Goal: Task Accomplishment & Management: Complete application form

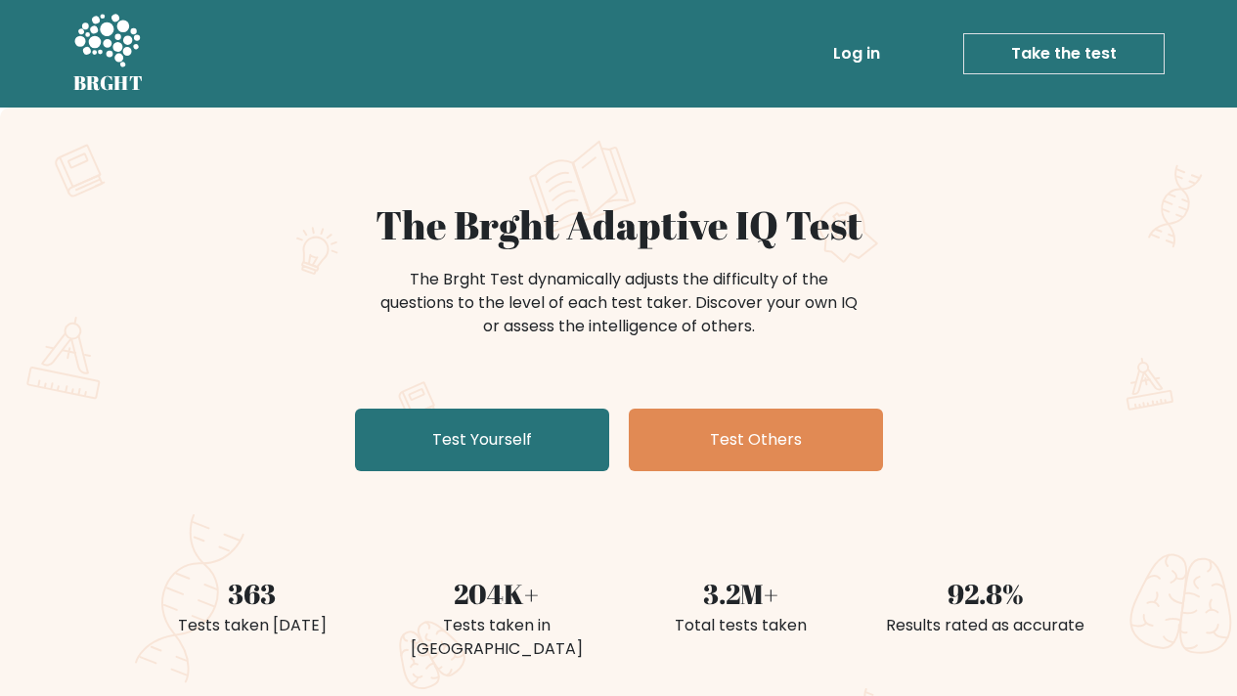
click at [480, 356] on div "The Brght Test dynamically adjusts the difficulty of the questions to the level…" at bounding box center [619, 313] width 782 height 98
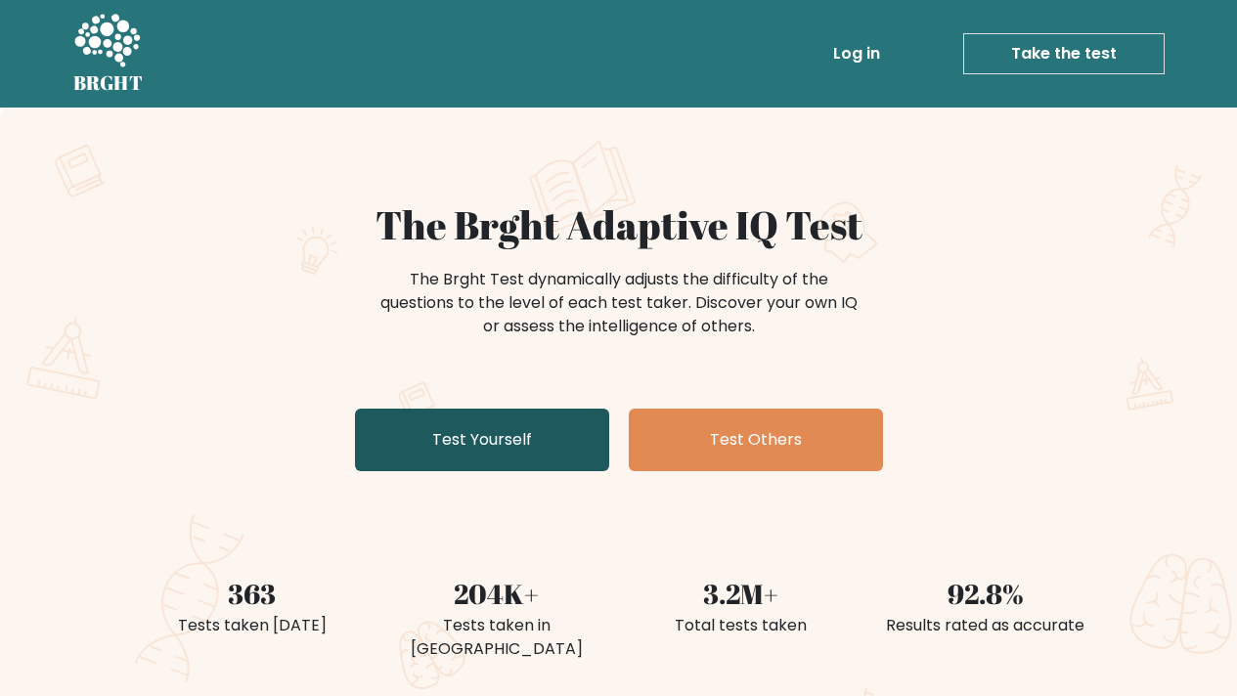
click at [504, 448] on link "Test Yourself" at bounding box center [482, 440] width 254 height 63
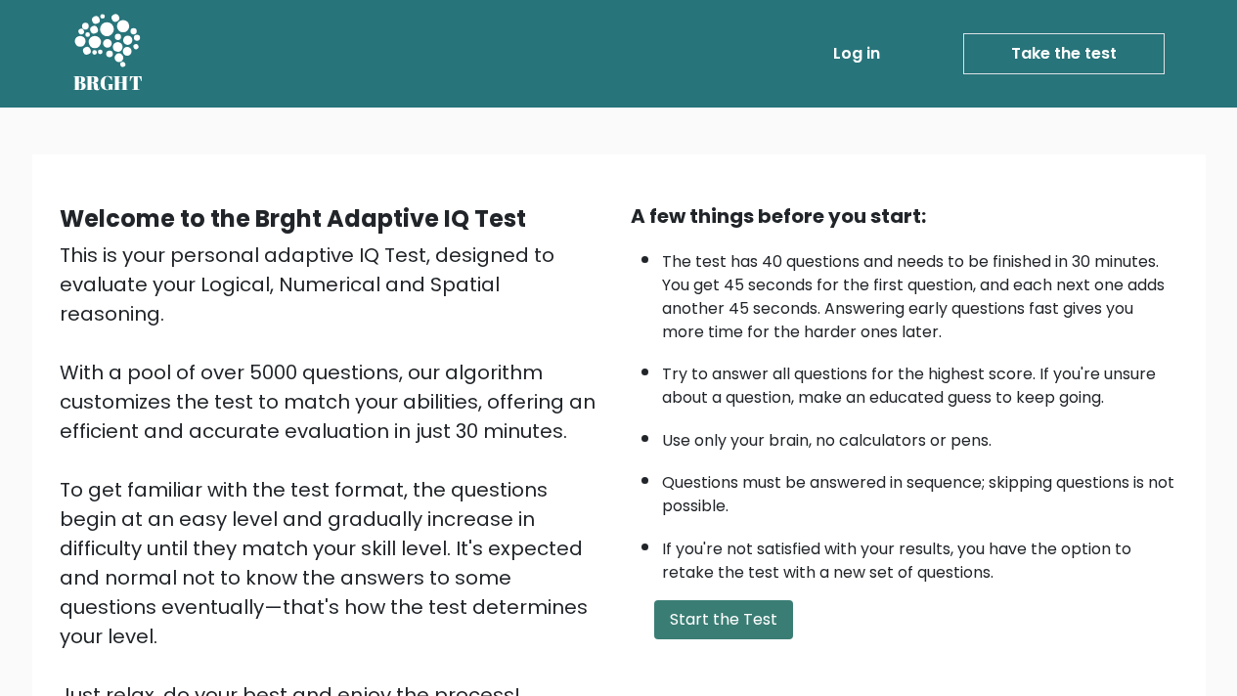
click at [704, 606] on button "Start the Test" at bounding box center [723, 620] width 139 height 39
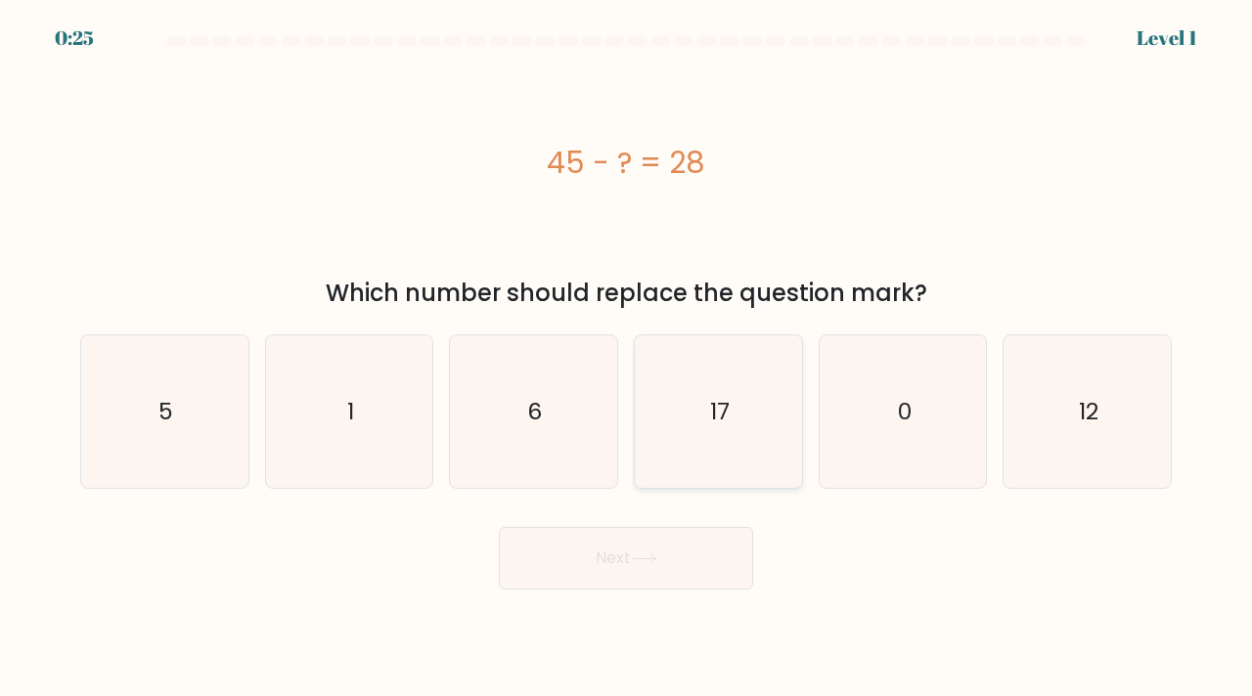
click at [725, 378] on icon "17" at bounding box center [719, 412] width 154 height 154
click at [627, 358] on input "d. 17" at bounding box center [626, 353] width 1 height 10
radio input "true"
click at [619, 582] on button "Next" at bounding box center [626, 558] width 254 height 63
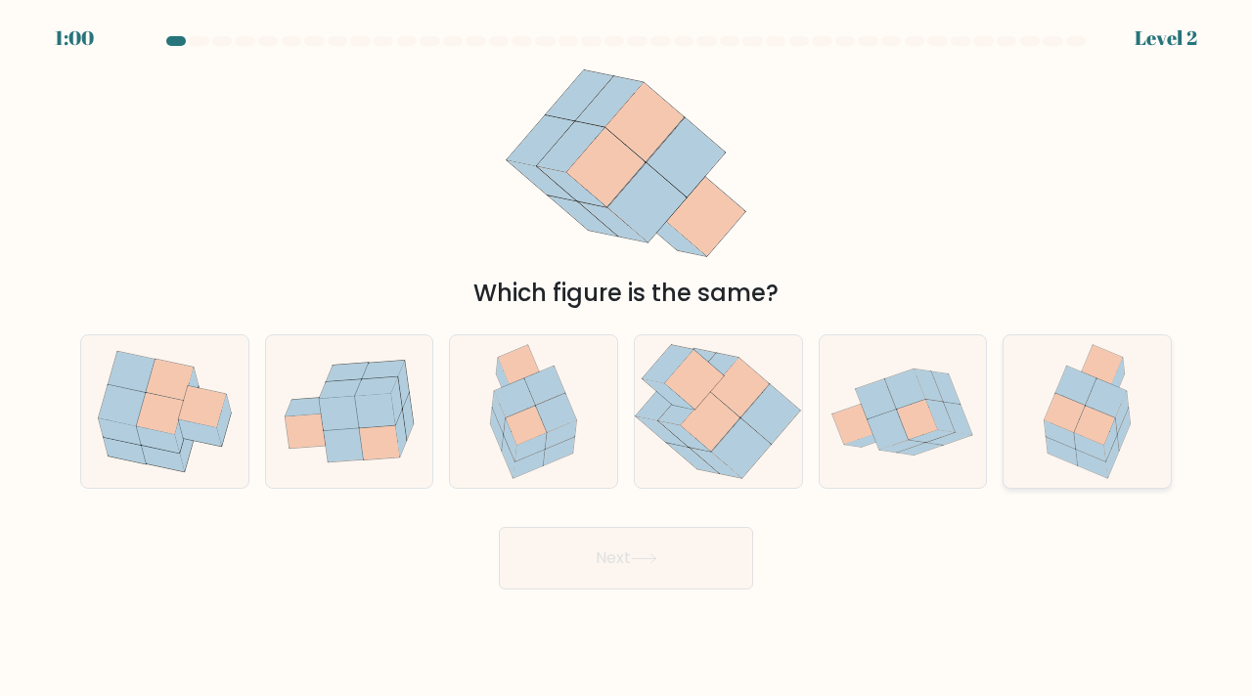
click at [1096, 452] on icon at bounding box center [1089, 447] width 31 height 28
click at [627, 358] on input "f." at bounding box center [626, 353] width 1 height 10
radio input "true"
click at [687, 565] on button "Next" at bounding box center [626, 558] width 254 height 63
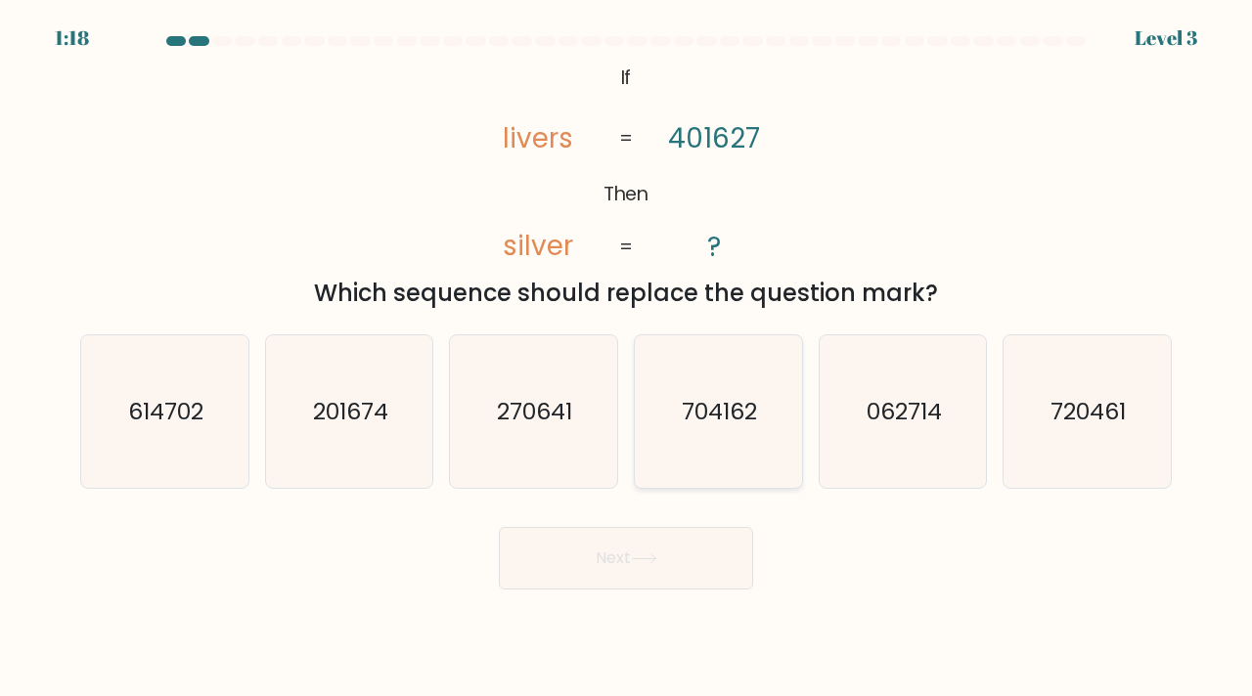
click at [707, 435] on icon "704162" at bounding box center [719, 412] width 154 height 154
click at [627, 358] on input "d. 704162" at bounding box center [626, 353] width 1 height 10
radio input "true"
click at [636, 575] on button "Next" at bounding box center [626, 558] width 254 height 63
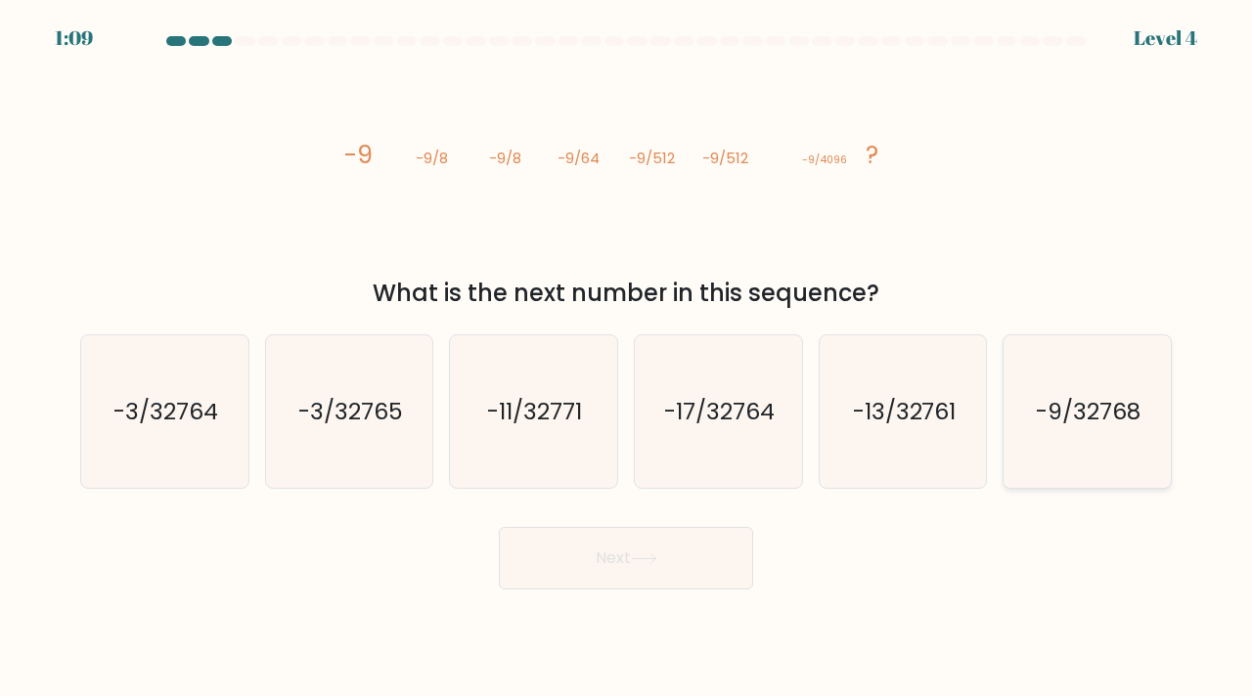
click at [1081, 462] on icon "-9/32768" at bounding box center [1087, 412] width 154 height 154
click at [627, 358] on input "f. -9/32768" at bounding box center [626, 353] width 1 height 10
radio input "true"
click at [670, 543] on button "Next" at bounding box center [626, 558] width 254 height 63
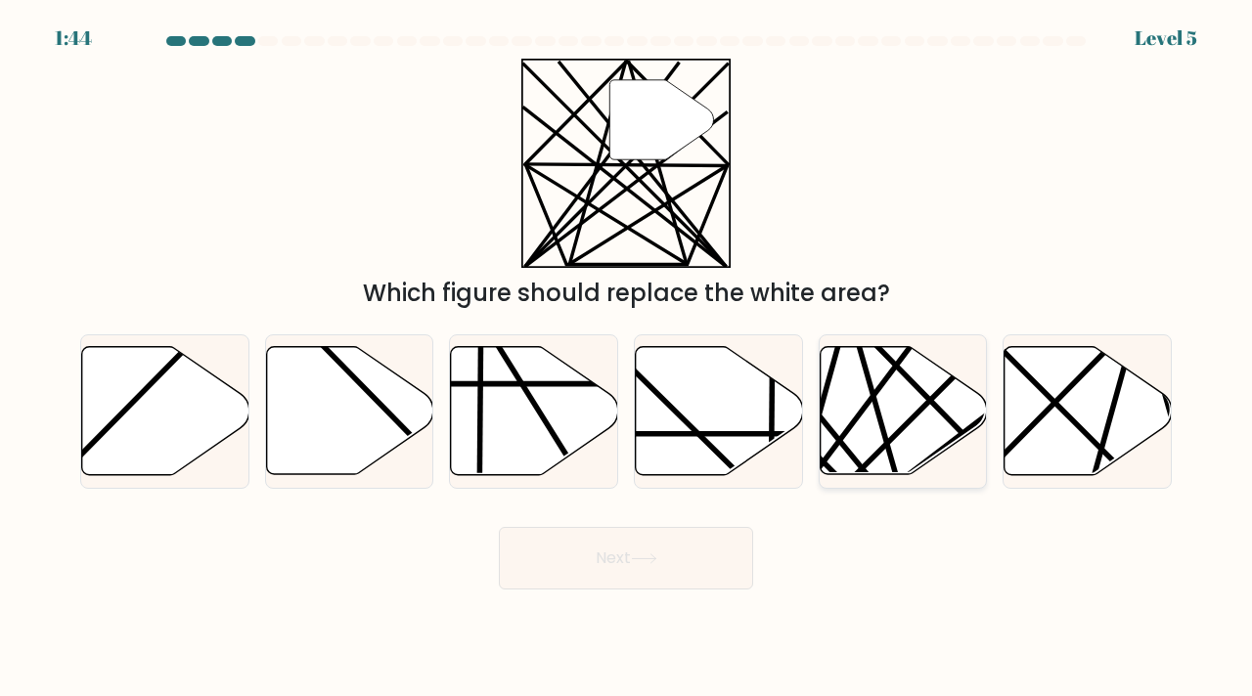
click at [912, 426] on icon at bounding box center [903, 411] width 167 height 128
click at [627, 358] on input "e." at bounding box center [626, 353] width 1 height 10
radio input "true"
click at [673, 568] on button "Next" at bounding box center [626, 558] width 254 height 63
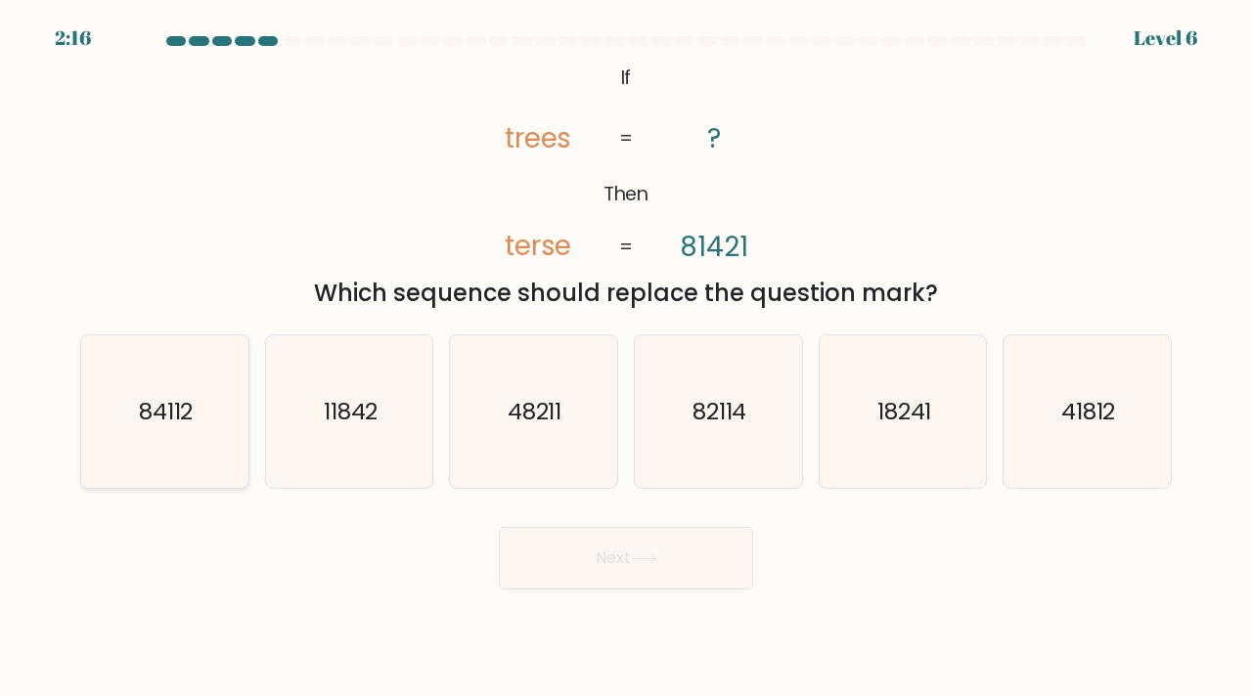
click at [140, 382] on icon "84112" at bounding box center [165, 412] width 154 height 154
click at [626, 358] on input "a. 84112" at bounding box center [626, 353] width 1 height 10
radio input "true"
click at [605, 556] on button "Next" at bounding box center [626, 558] width 254 height 63
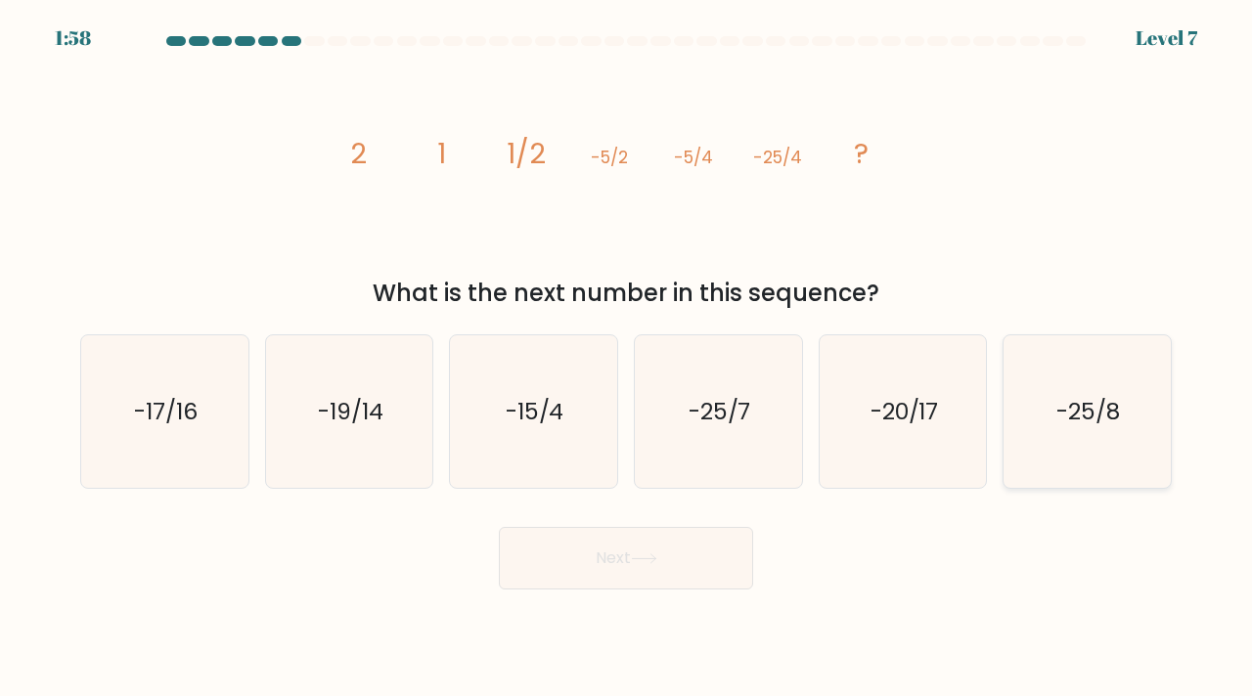
click at [1060, 413] on text "-25/8" at bounding box center [1089, 411] width 64 height 32
click at [627, 358] on input "f. -25/8" at bounding box center [626, 353] width 1 height 10
radio input "true"
click at [671, 562] on button "Next" at bounding box center [626, 558] width 254 height 63
click at [607, 536] on button "Next" at bounding box center [626, 558] width 254 height 63
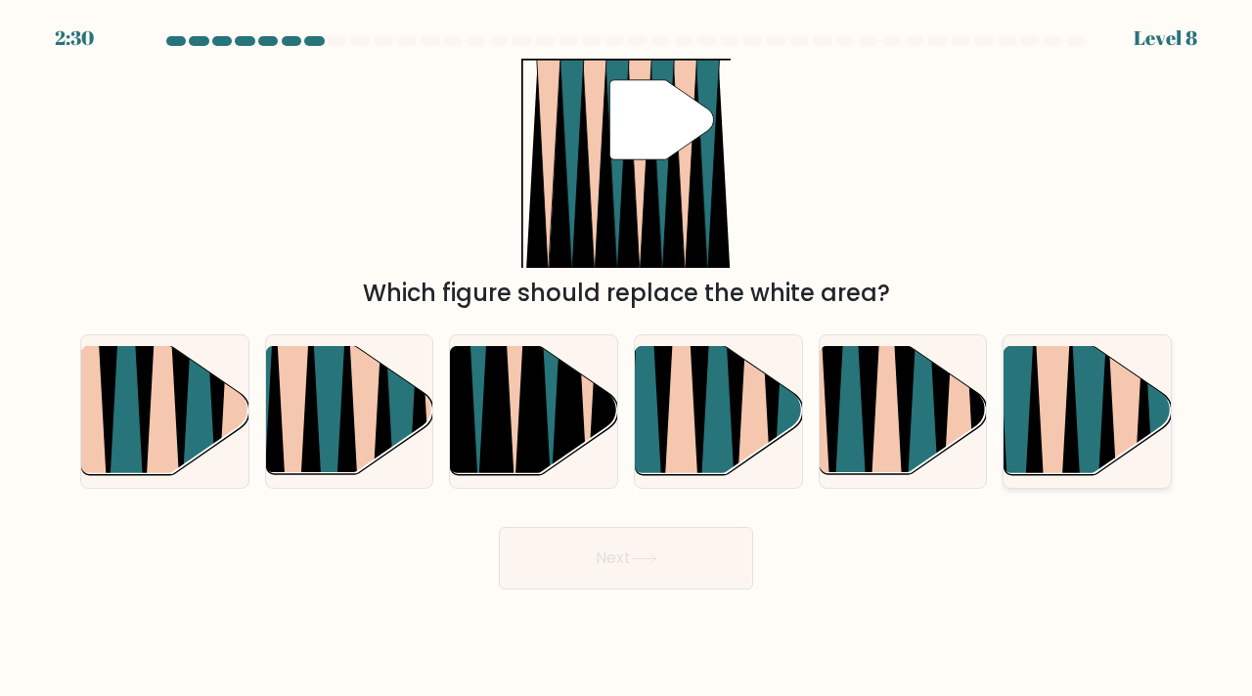
click at [1092, 411] on icon at bounding box center [1089, 482] width 38 height 334
click at [627, 358] on input "f." at bounding box center [626, 353] width 1 height 10
radio input "true"
click at [730, 557] on button "Next" at bounding box center [626, 558] width 254 height 63
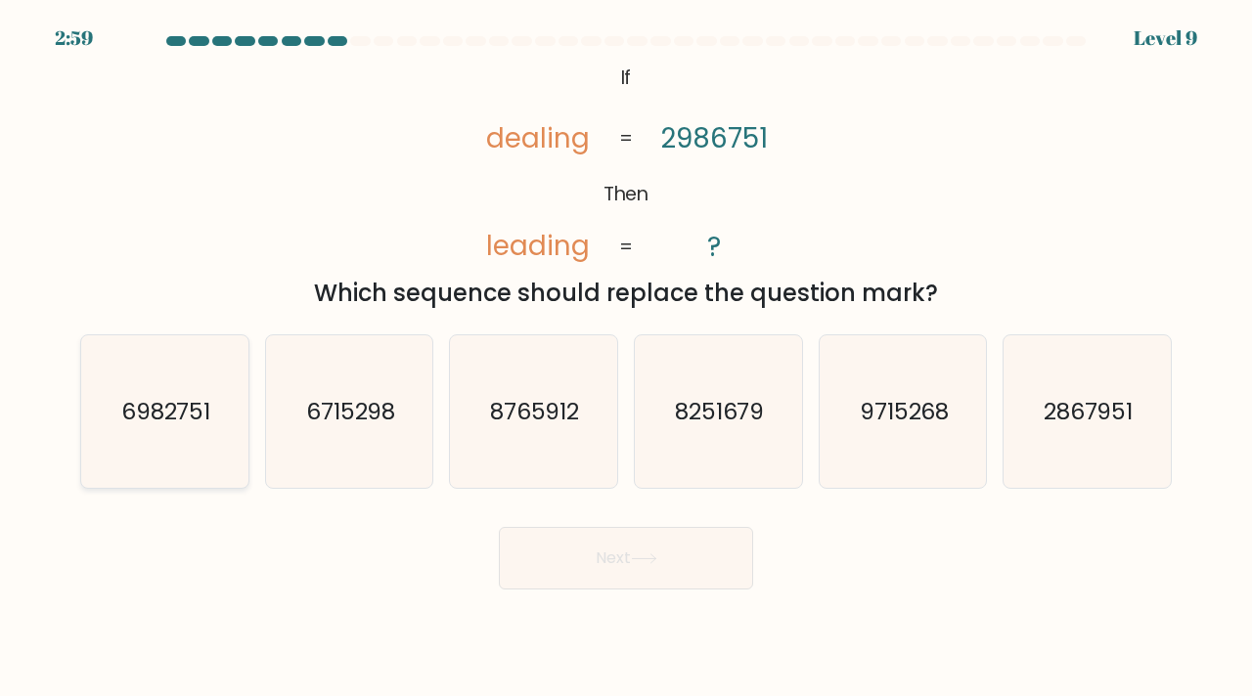
click at [194, 393] on icon "6982751" at bounding box center [165, 412] width 154 height 154
click at [626, 358] on input "a. 6982751" at bounding box center [626, 353] width 1 height 10
radio input "true"
click at [717, 557] on button "Next" at bounding box center [626, 558] width 254 height 63
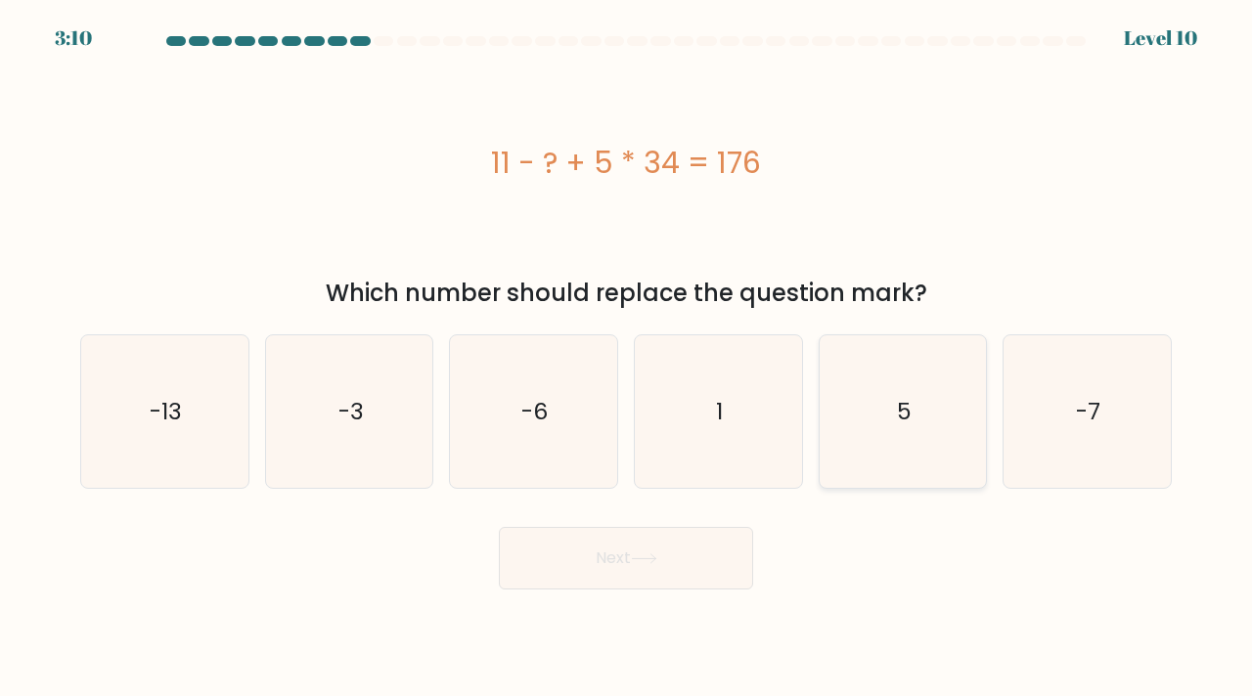
click at [913, 393] on icon "5" at bounding box center [903, 412] width 154 height 154
click at [627, 358] on input "e. 5" at bounding box center [626, 353] width 1 height 10
radio input "true"
click at [591, 577] on button "Next" at bounding box center [626, 558] width 254 height 63
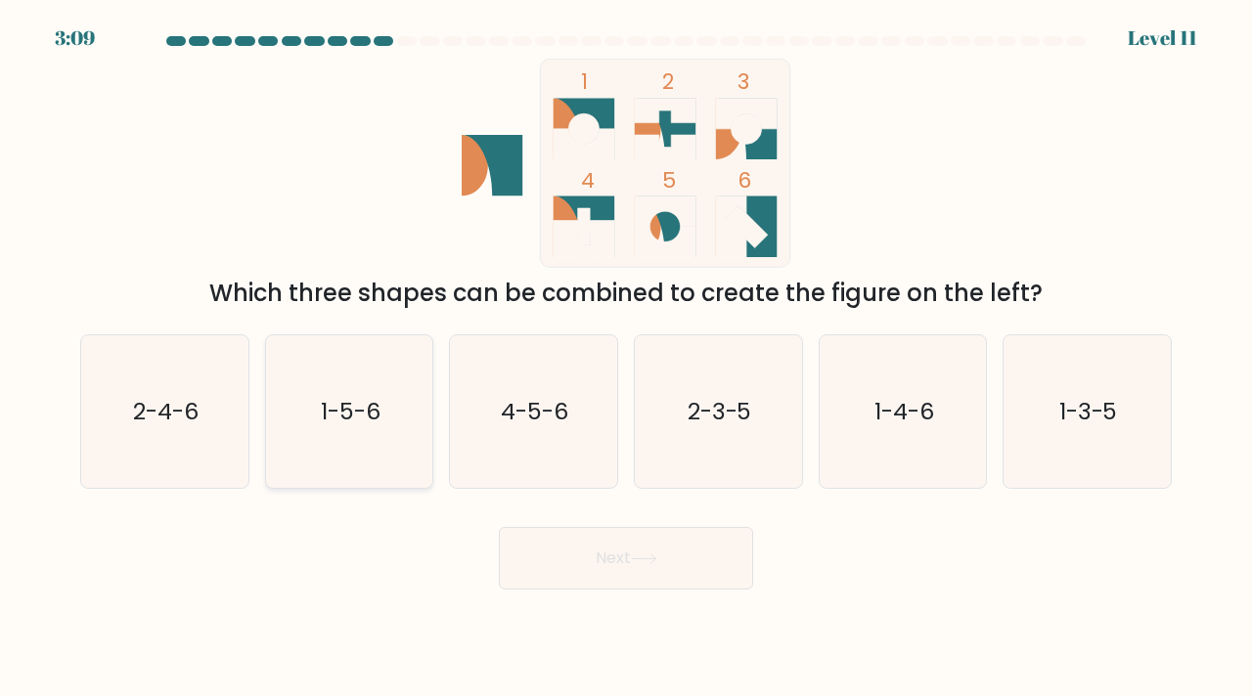
click at [393, 409] on icon "1-5-6" at bounding box center [350, 412] width 154 height 154
click at [626, 358] on input "b. 1-5-6" at bounding box center [626, 353] width 1 height 10
radio input "true"
click at [567, 577] on button "Next" at bounding box center [626, 558] width 254 height 63
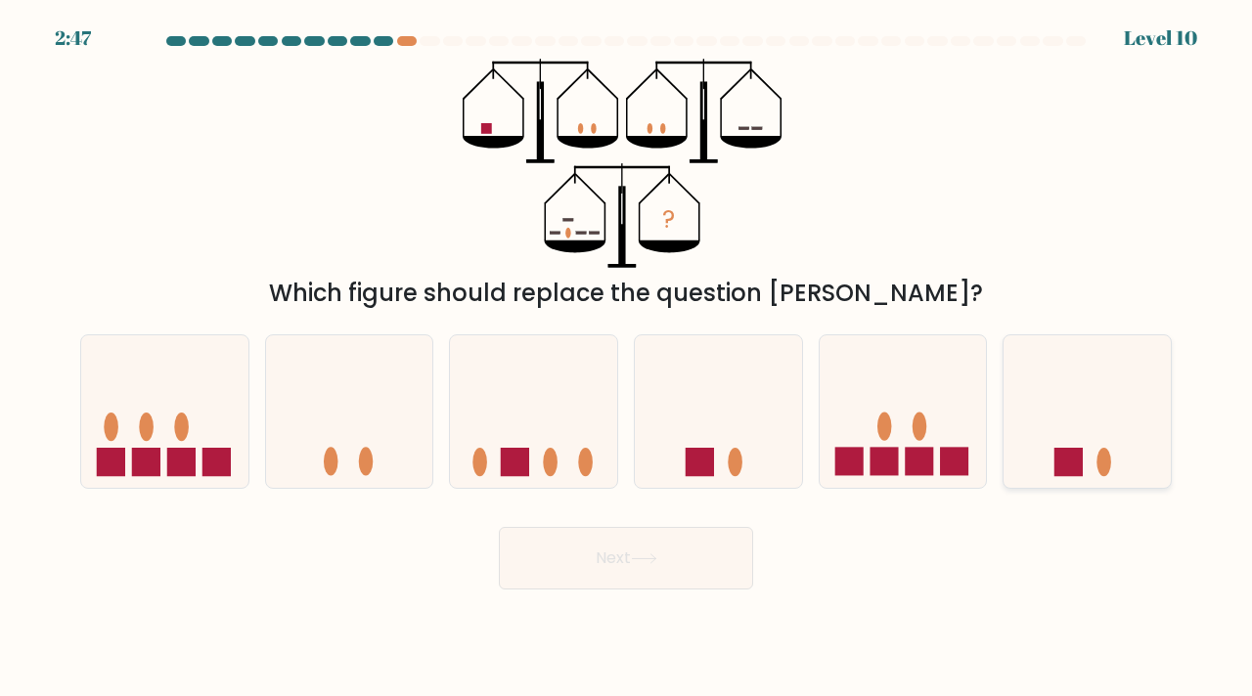
click at [1081, 440] on icon at bounding box center [1086, 411] width 167 height 138
click at [627, 358] on input "f." at bounding box center [626, 353] width 1 height 10
radio input "true"
click at [685, 561] on button "Next" at bounding box center [626, 558] width 254 height 63
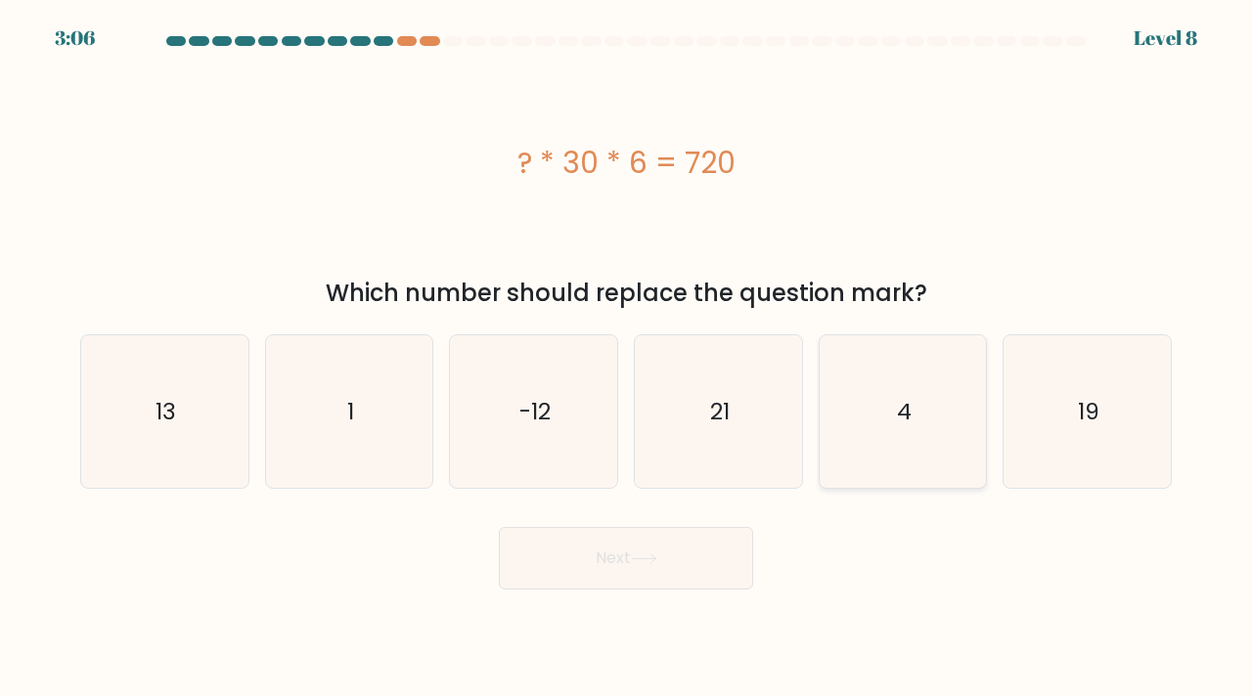
click at [946, 450] on icon "4" at bounding box center [903, 412] width 154 height 154
click at [627, 358] on input "e. 4" at bounding box center [626, 353] width 1 height 10
radio input "true"
click at [648, 574] on button "Next" at bounding box center [626, 558] width 254 height 63
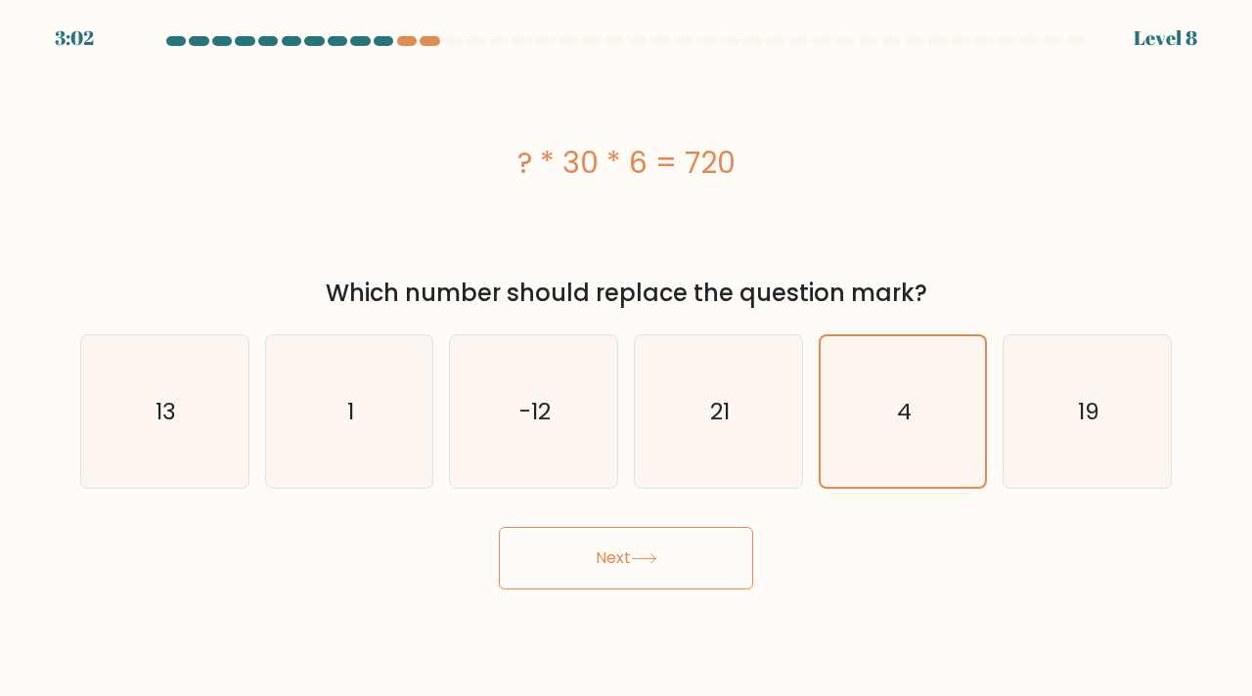
click at [652, 547] on button "Next" at bounding box center [626, 558] width 254 height 63
click at [649, 548] on button "Next" at bounding box center [626, 558] width 254 height 63
click at [662, 553] on button "Next" at bounding box center [626, 558] width 254 height 63
click at [603, 547] on button "Next" at bounding box center [626, 558] width 254 height 63
click at [621, 574] on button "Next" at bounding box center [626, 558] width 254 height 63
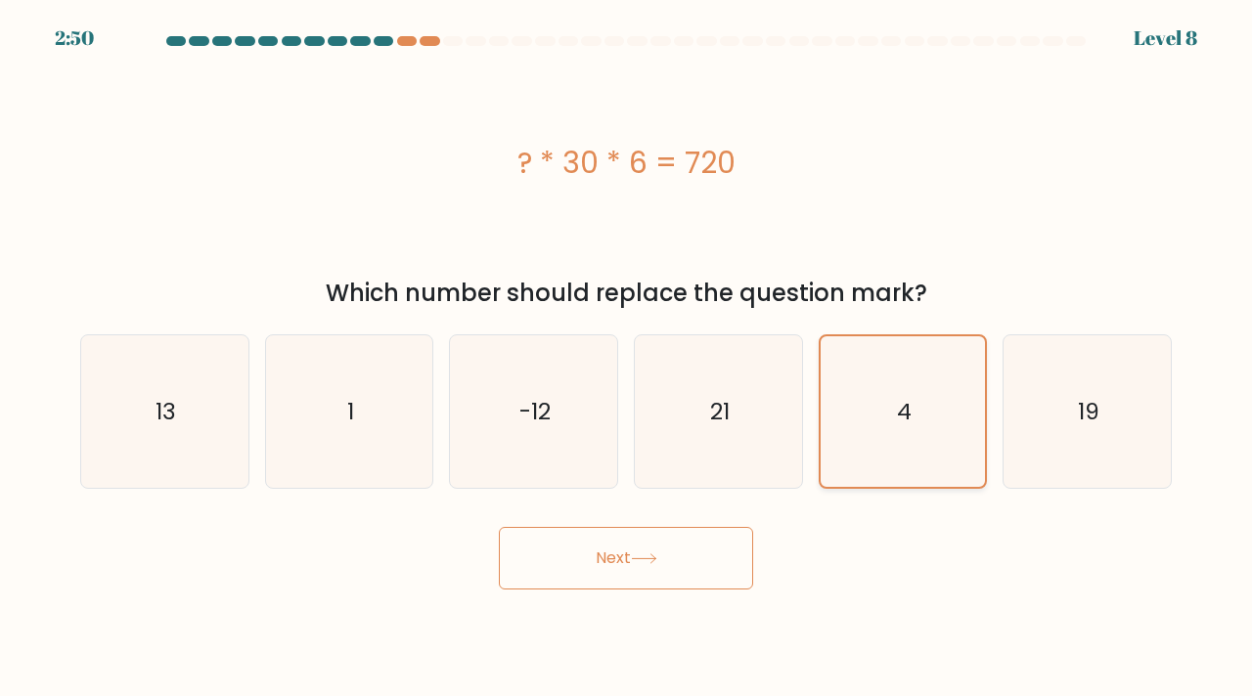
click at [931, 414] on icon "4" at bounding box center [903, 412] width 152 height 152
click at [627, 358] on input "e. 4" at bounding box center [626, 353] width 1 height 10
click at [676, 564] on button "Next" at bounding box center [626, 558] width 254 height 63
click at [682, 544] on button "Next" at bounding box center [626, 558] width 254 height 63
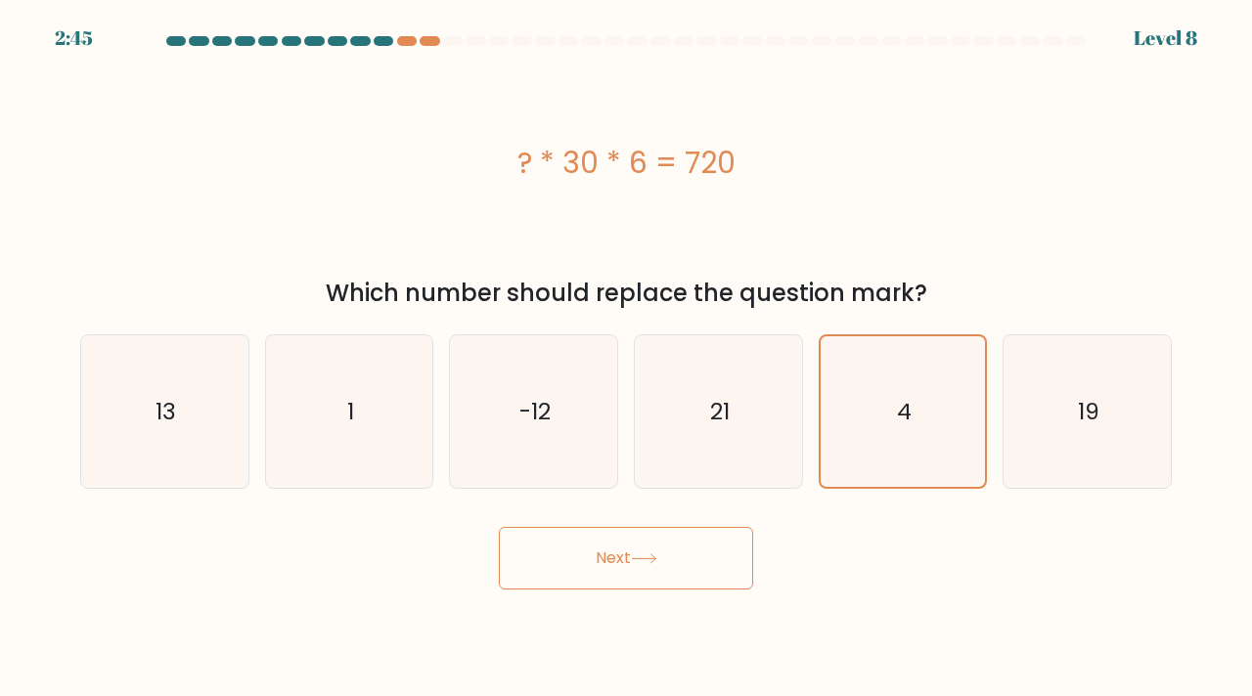
click at [682, 544] on button "Next" at bounding box center [626, 558] width 254 height 63
click at [499, 527] on button "Next" at bounding box center [626, 558] width 254 height 63
click at [682, 544] on button "Next" at bounding box center [626, 558] width 254 height 63
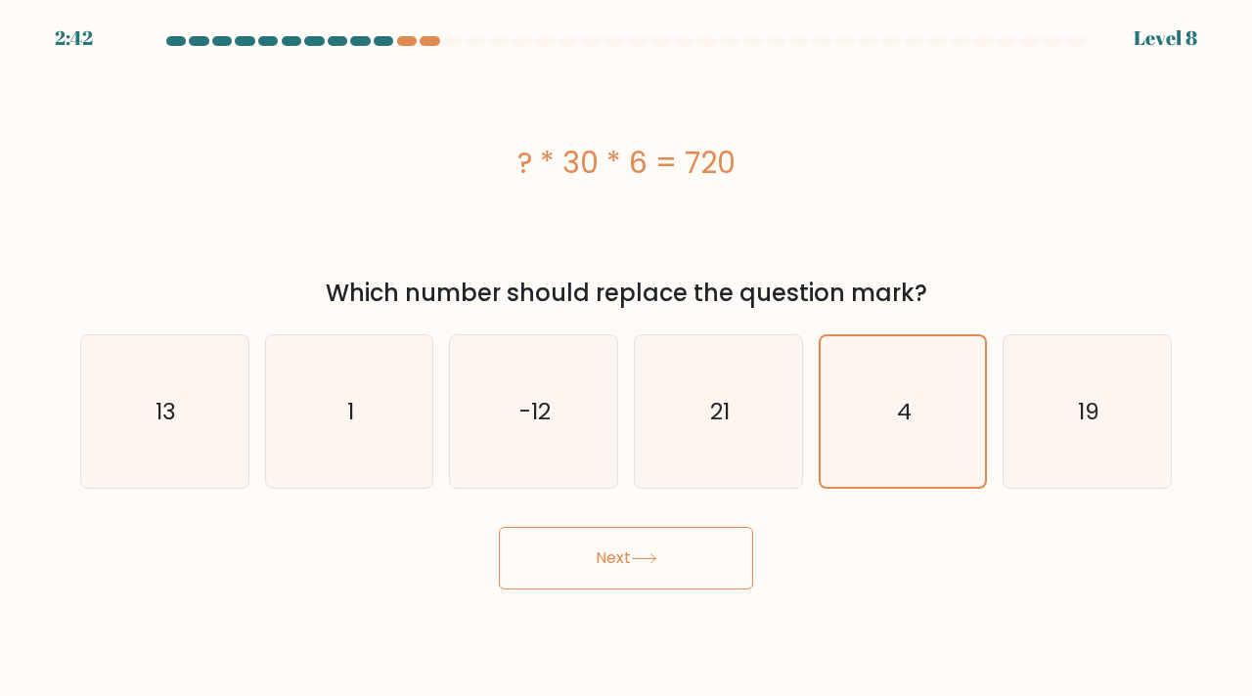
click at [682, 544] on button "Next" at bounding box center [626, 558] width 254 height 63
click at [629, 558] on button "Next" at bounding box center [626, 558] width 254 height 63
click at [883, 329] on div "a. 13 b. 1 c." at bounding box center [625, 404] width 1107 height 171
click at [858, 411] on icon "4" at bounding box center [903, 412] width 152 height 152
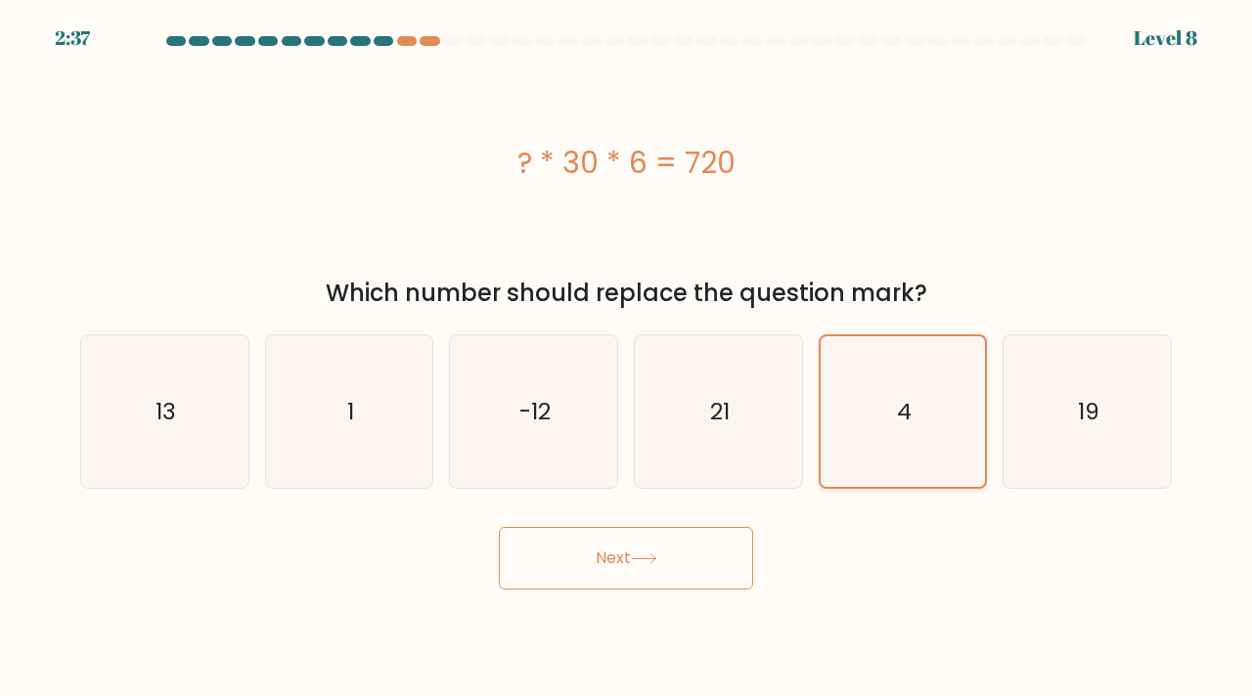
click at [627, 358] on input "e. 4" at bounding box center [626, 353] width 1 height 10
click at [866, 545] on div "Next" at bounding box center [625, 551] width 1115 height 77
click at [1067, 435] on icon "19" at bounding box center [1087, 412] width 154 height 154
click at [627, 358] on input "f. 19" at bounding box center [626, 353] width 1 height 10
radio input "true"
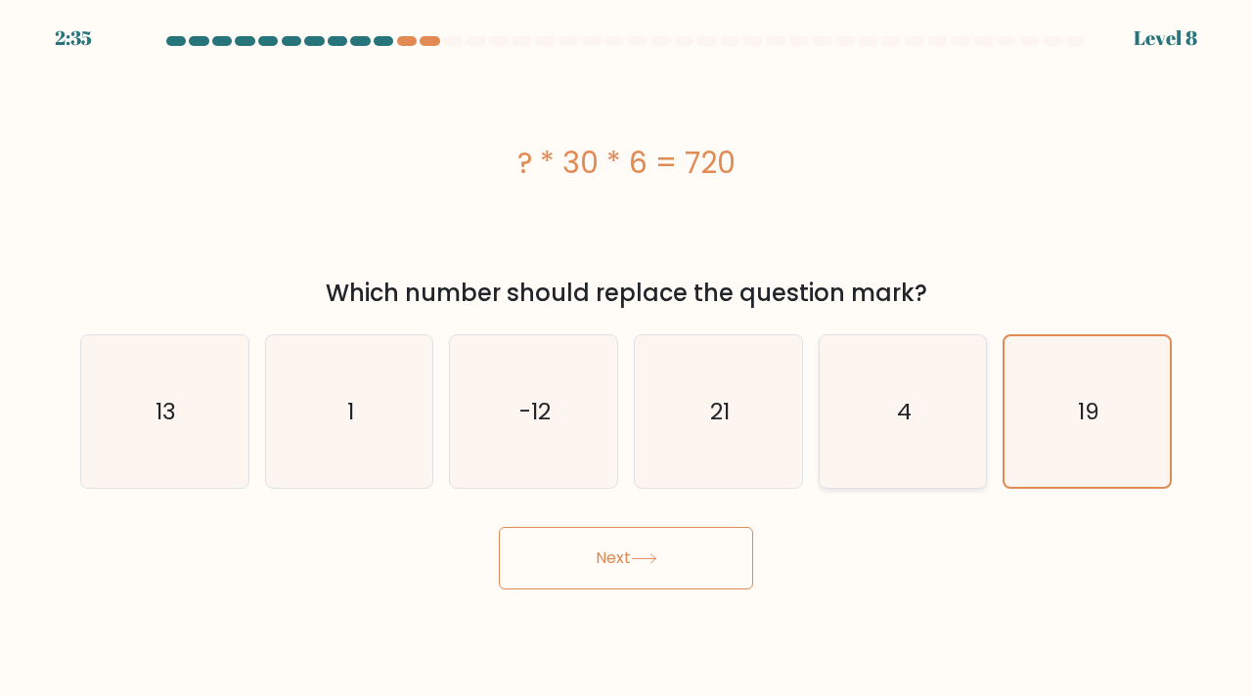
click at [952, 449] on icon "4" at bounding box center [903, 412] width 154 height 154
click at [627, 358] on input "e. 4" at bounding box center [626, 353] width 1 height 10
radio input "true"
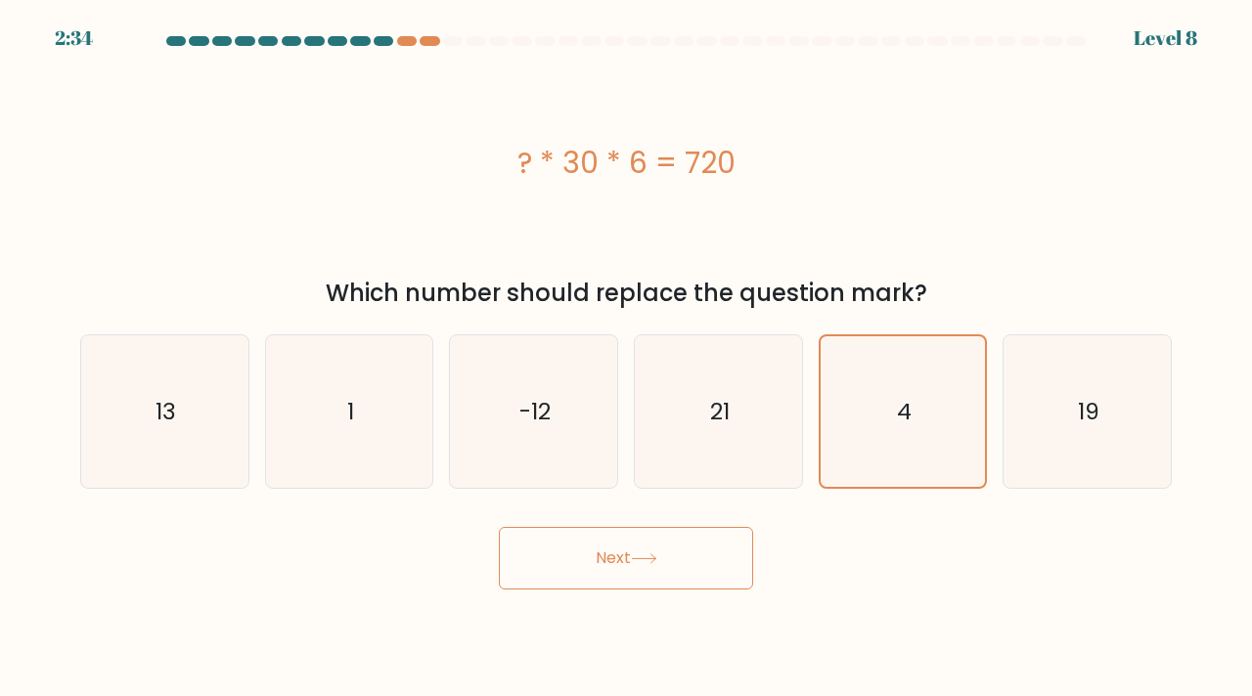
click at [695, 548] on button "Next" at bounding box center [626, 558] width 254 height 63
click at [648, 589] on button "Next" at bounding box center [626, 558] width 254 height 63
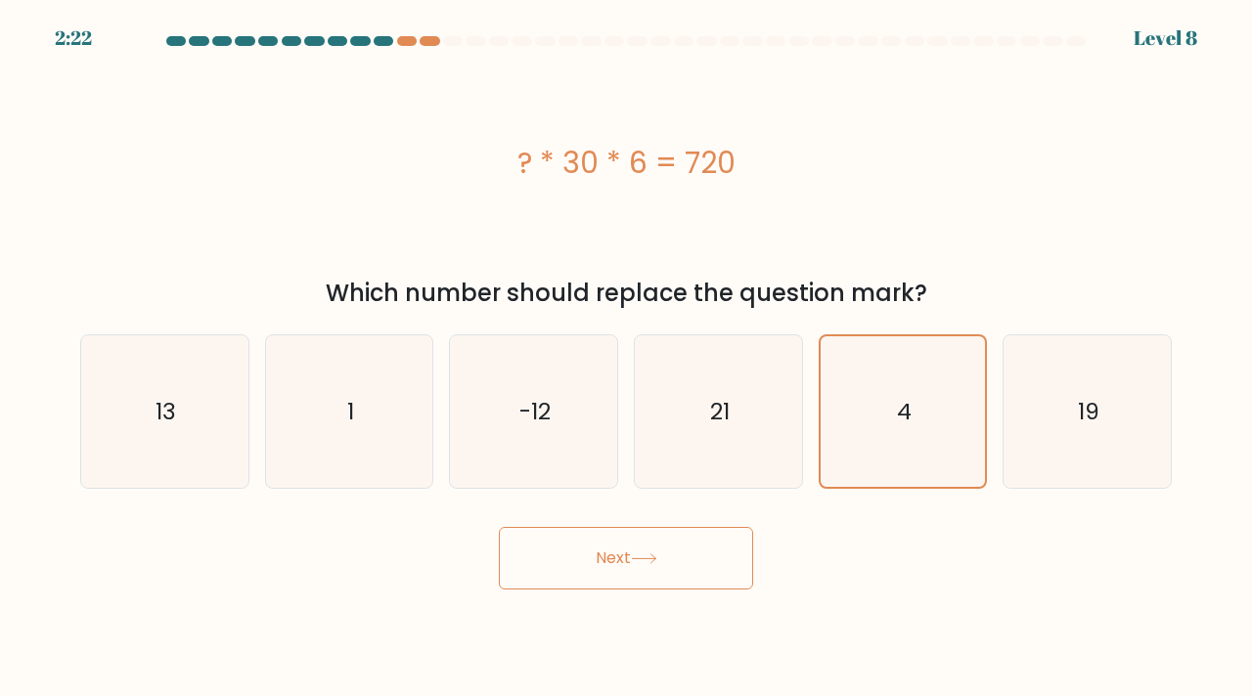
click at [654, 544] on button "Next" at bounding box center [626, 558] width 254 height 63
click at [681, 567] on button "Next" at bounding box center [626, 558] width 254 height 63
click at [780, 542] on div "Next" at bounding box center [625, 551] width 1115 height 77
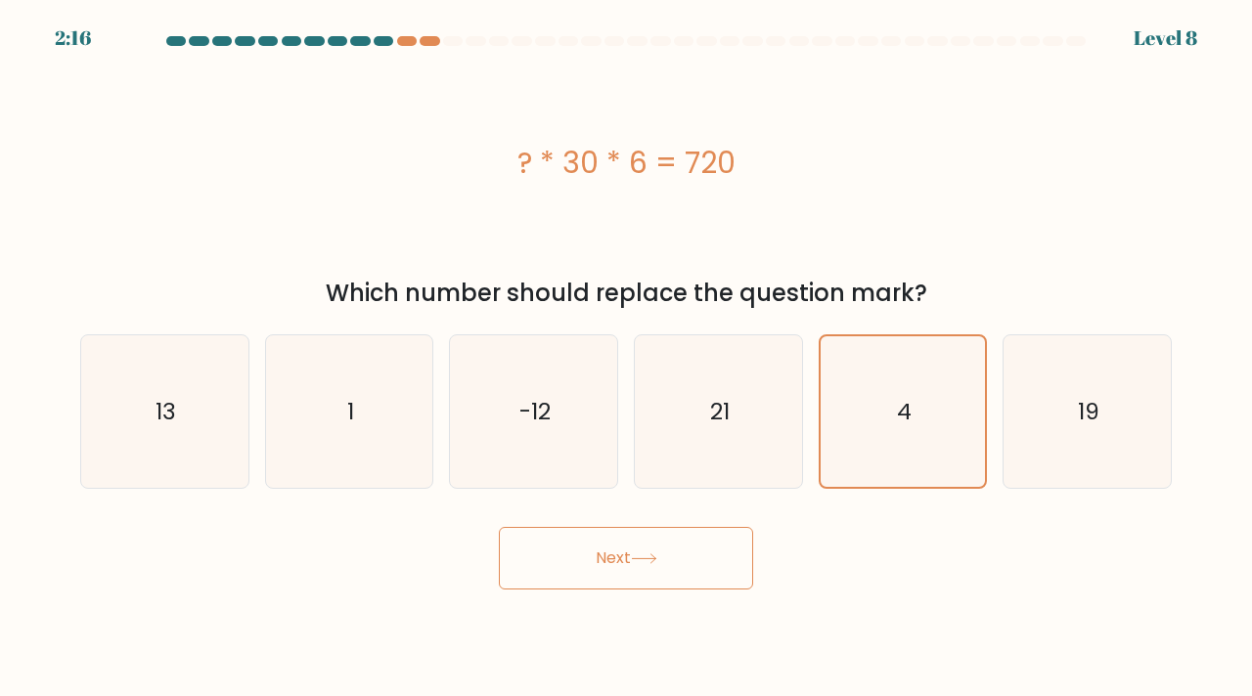
click at [680, 556] on button "Next" at bounding box center [626, 558] width 254 height 63
click at [499, 527] on button "Next" at bounding box center [626, 558] width 254 height 63
click at [637, 553] on button "Next" at bounding box center [626, 558] width 254 height 63
click at [637, 548] on button "Next" at bounding box center [626, 558] width 254 height 63
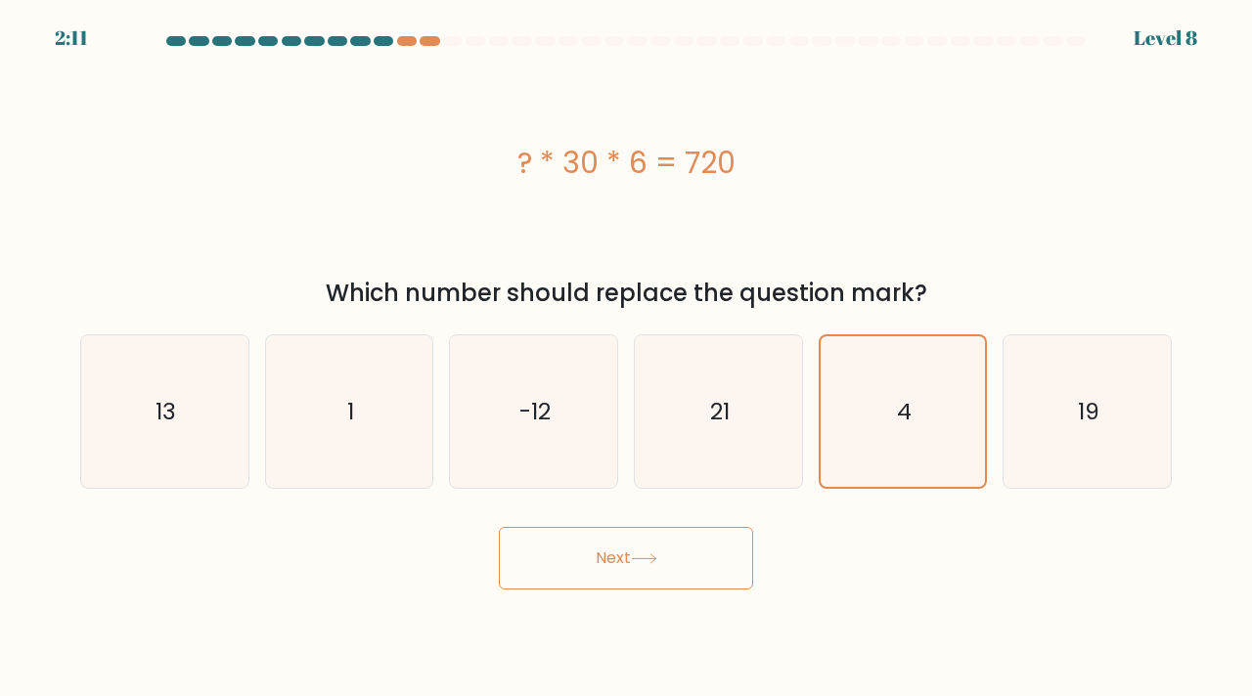
click at [620, 562] on button "Next" at bounding box center [626, 558] width 254 height 63
click at [588, 554] on button "Next" at bounding box center [626, 558] width 254 height 63
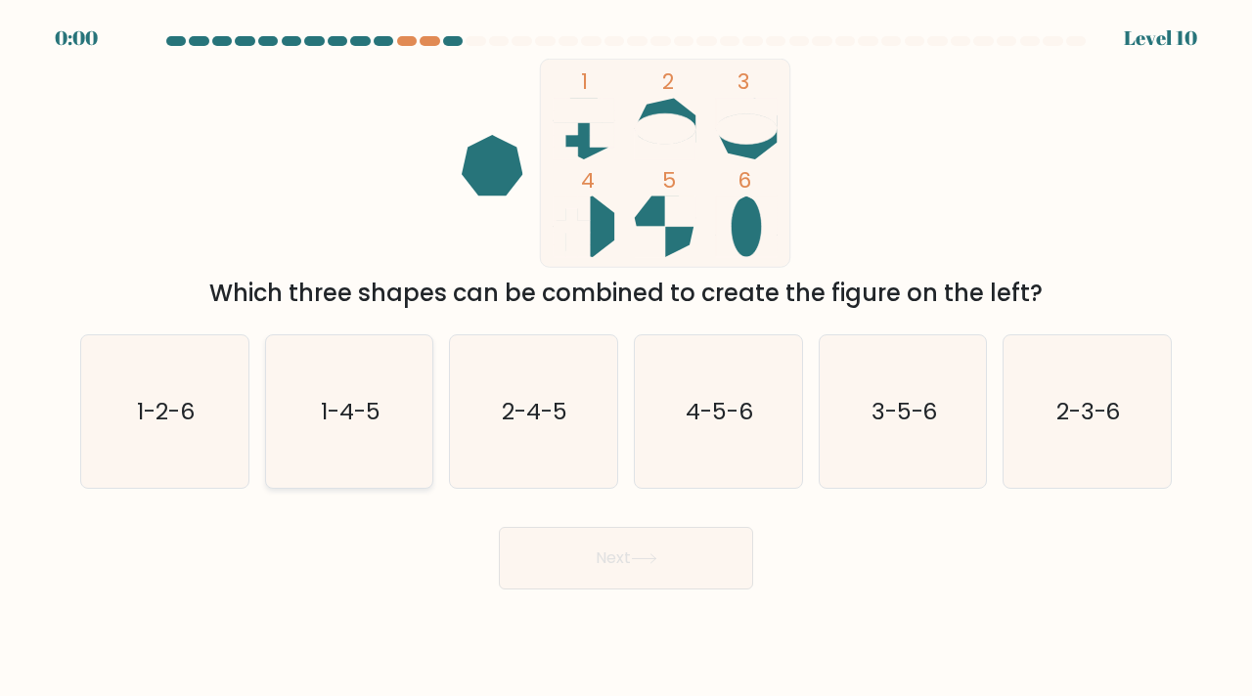
click at [356, 409] on text "1-4-5" at bounding box center [351, 411] width 60 height 32
click at [626, 358] on input "b. 1-4-5" at bounding box center [626, 353] width 1 height 10
radio input "true"
click at [579, 582] on div "Next" at bounding box center [625, 551] width 1115 height 77
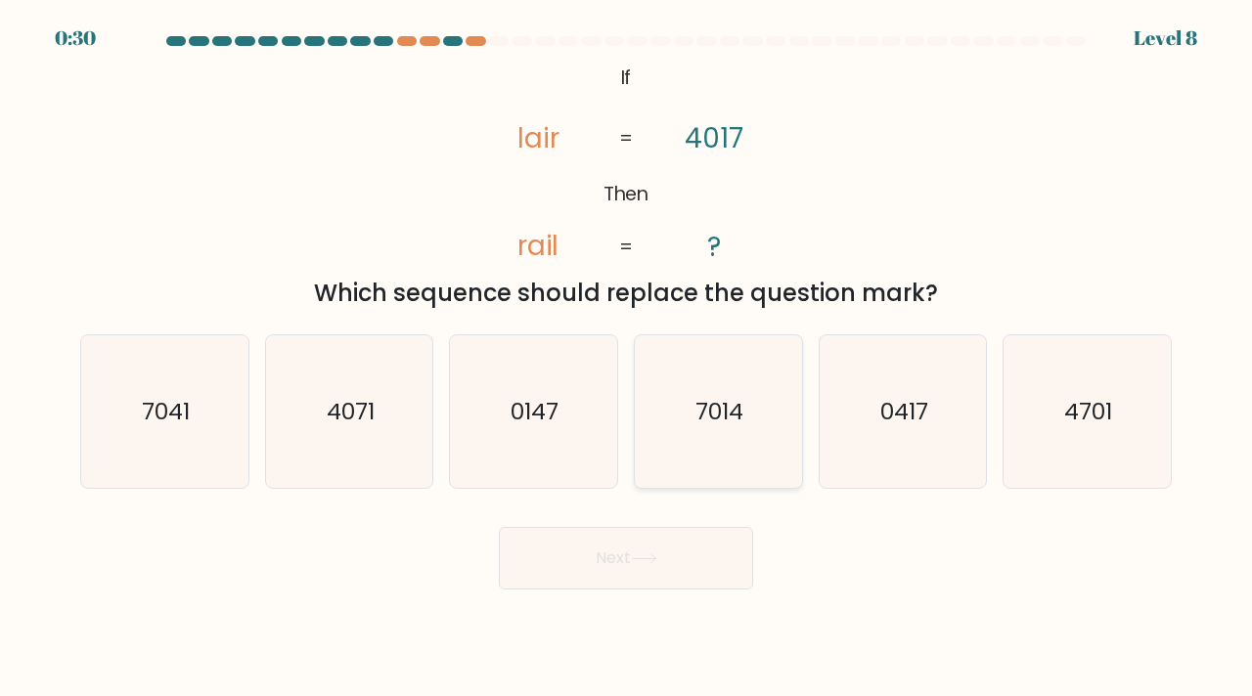
click at [704, 465] on icon "7014" at bounding box center [719, 412] width 154 height 154
click at [627, 358] on input "d. 7014" at bounding box center [626, 353] width 1 height 10
radio input "true"
click at [678, 549] on button "Next" at bounding box center [626, 558] width 254 height 63
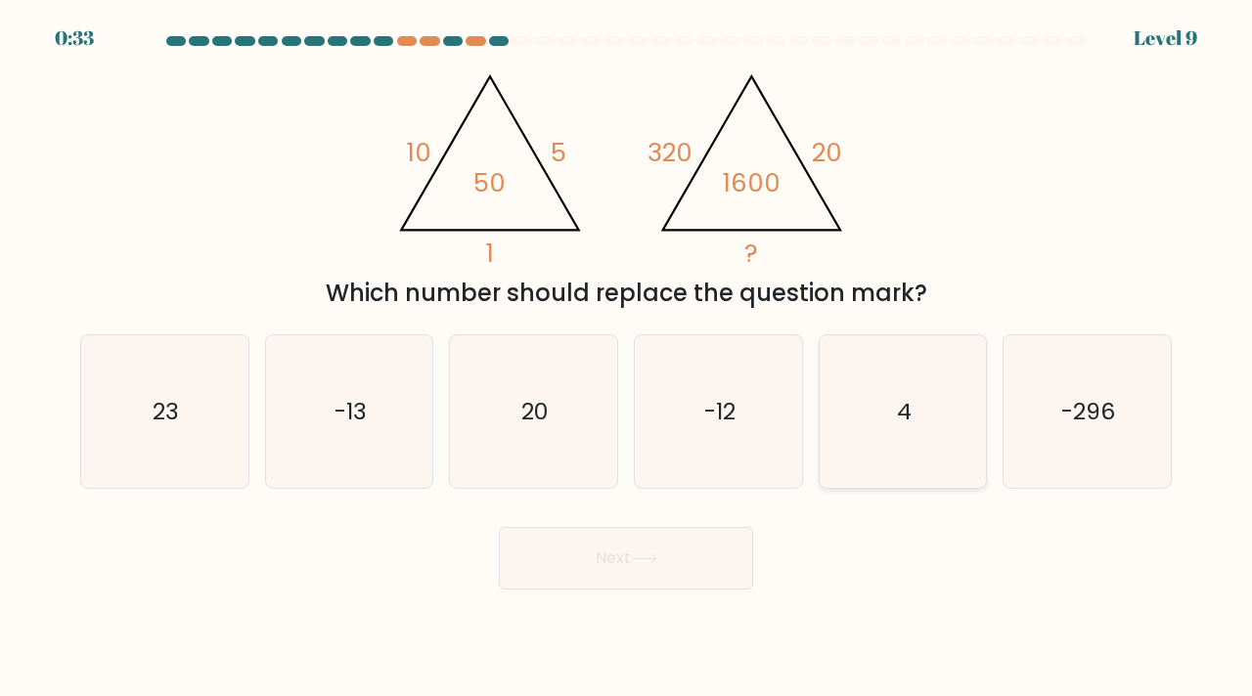
click at [875, 413] on icon "4" at bounding box center [903, 412] width 154 height 154
click at [627, 358] on input "e. 4" at bounding box center [626, 353] width 1 height 10
radio input "true"
click at [706, 538] on button "Next" at bounding box center [626, 558] width 254 height 63
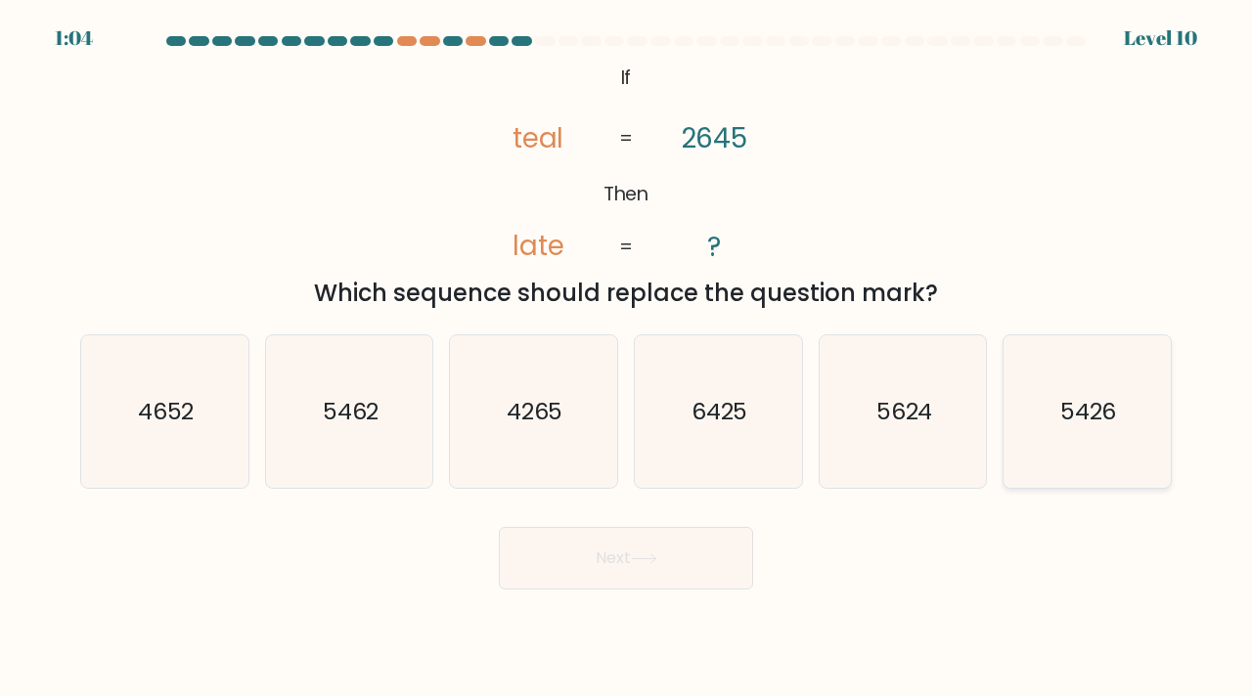
click at [1077, 451] on icon "5426" at bounding box center [1087, 412] width 154 height 154
click at [627, 358] on input "f. 5426" at bounding box center [626, 353] width 1 height 10
radio input "true"
click at [615, 564] on button "Next" at bounding box center [626, 558] width 254 height 63
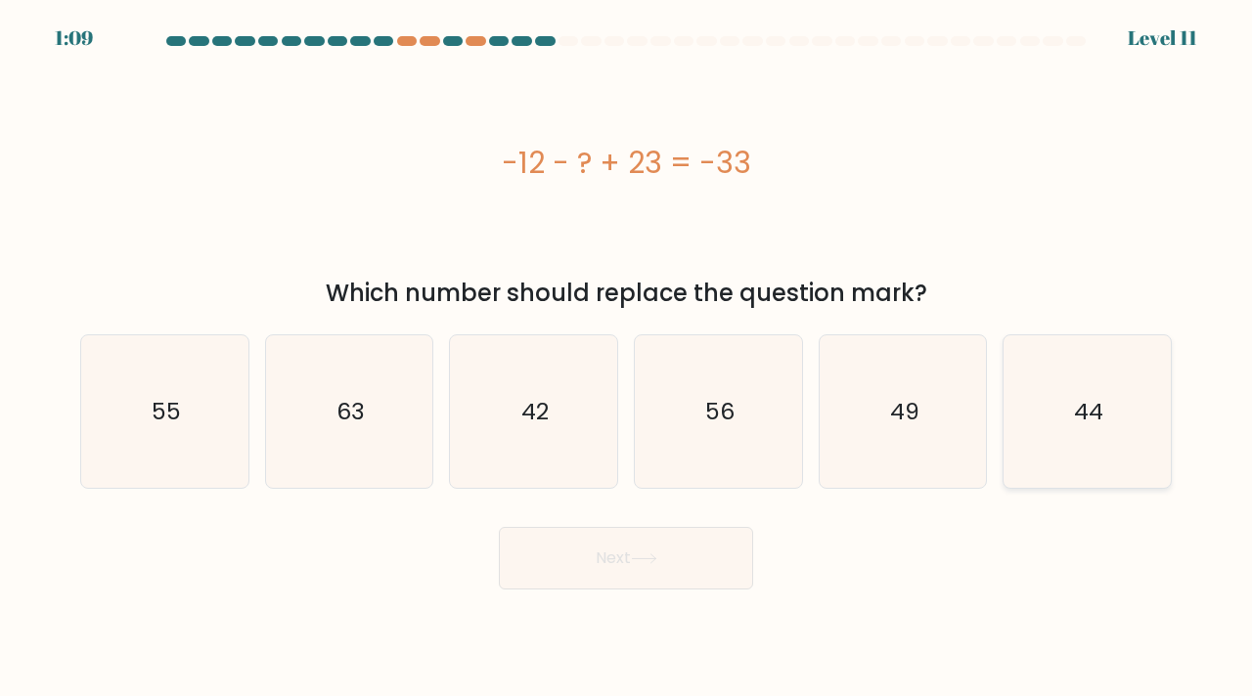
click at [1036, 347] on icon "44" at bounding box center [1087, 412] width 154 height 154
click at [627, 348] on input "f. 44" at bounding box center [626, 353] width 1 height 10
radio input "true"
click at [665, 566] on button "Next" at bounding box center [626, 558] width 254 height 63
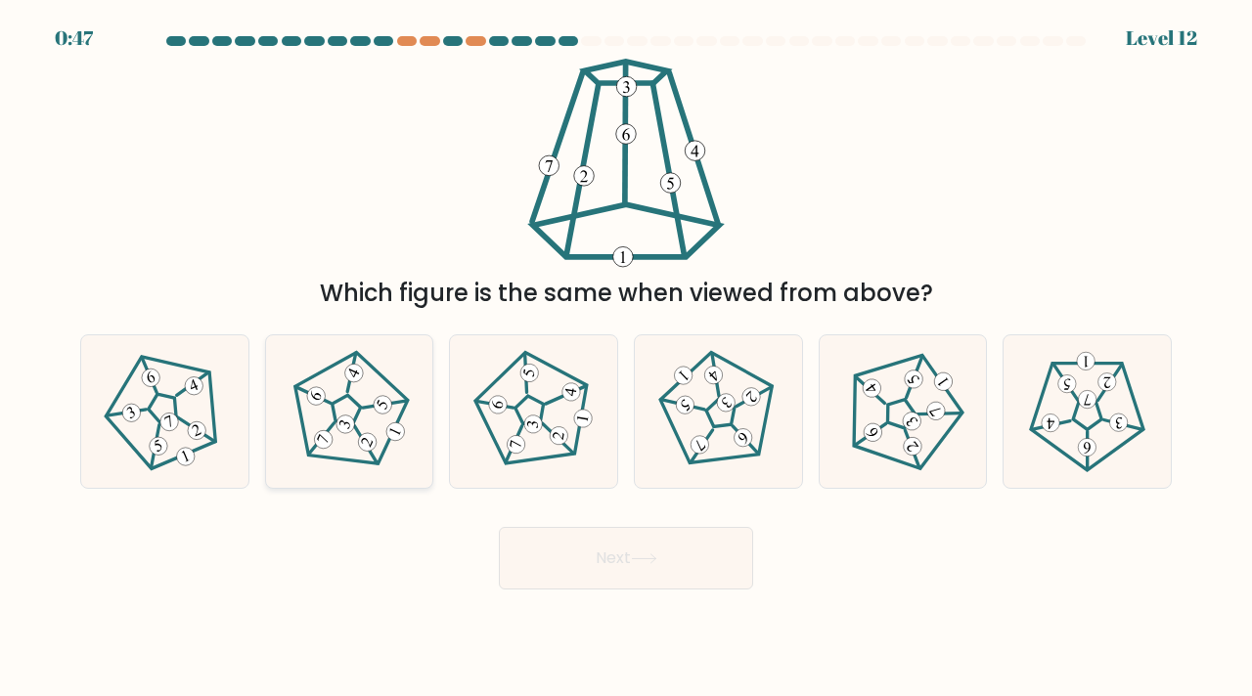
click at [388, 379] on icon at bounding box center [349, 411] width 122 height 122
click at [626, 358] on input "b." at bounding box center [626, 353] width 1 height 10
radio input "true"
click at [636, 537] on button "Next" at bounding box center [626, 558] width 254 height 63
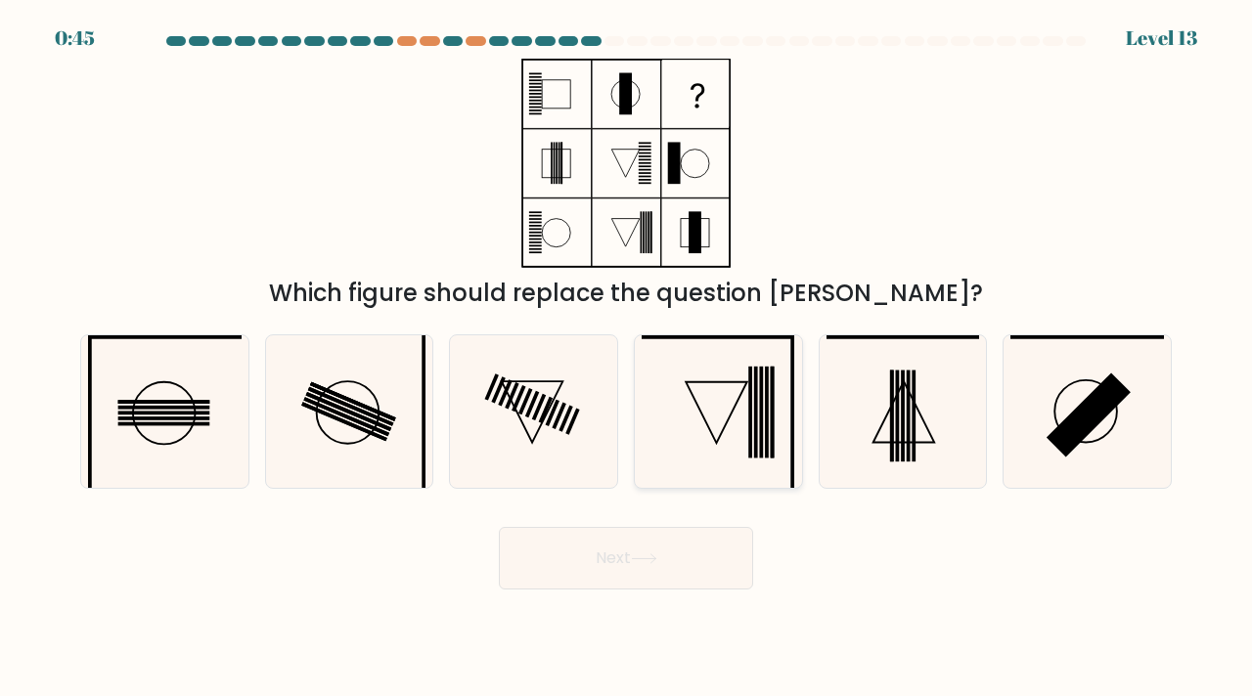
click at [740, 407] on icon at bounding box center [719, 412] width 154 height 154
click at [627, 358] on input "d." at bounding box center [626, 353] width 1 height 10
radio input "true"
click at [653, 562] on icon at bounding box center [644, 559] width 26 height 11
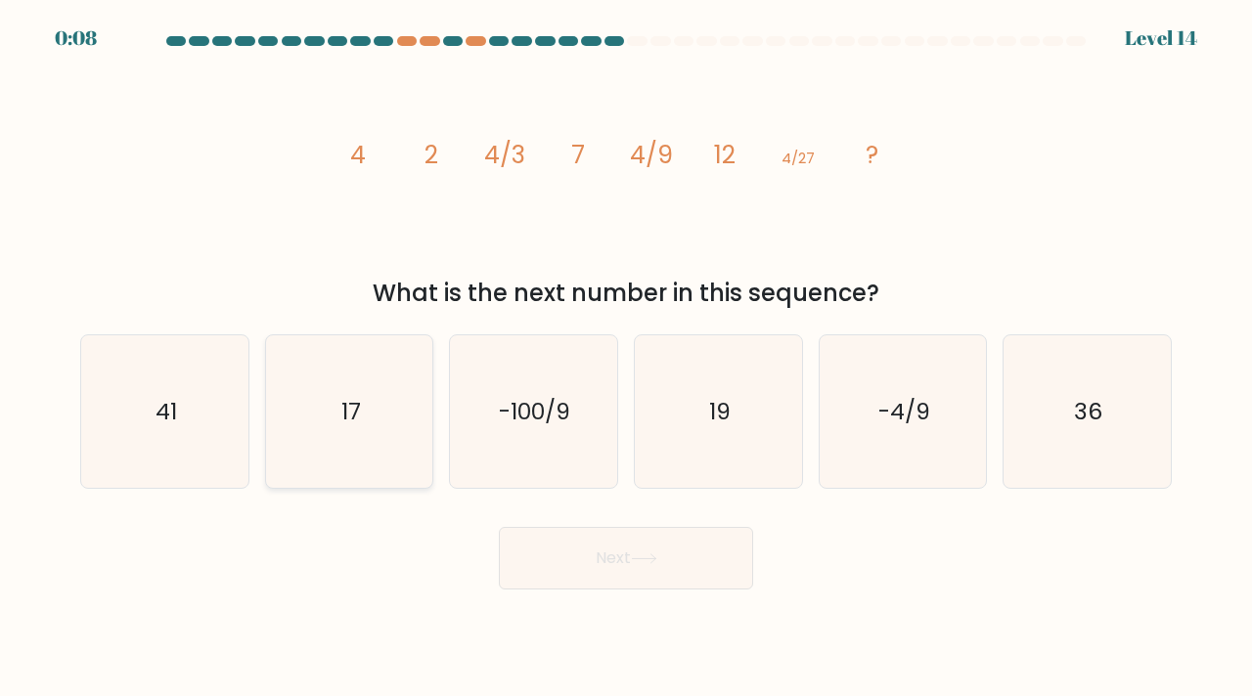
click at [357, 394] on icon "17" at bounding box center [350, 412] width 154 height 154
click at [626, 358] on input "b. 17" at bounding box center [626, 353] width 1 height 10
radio input "true"
click at [706, 581] on button "Next" at bounding box center [626, 558] width 254 height 63
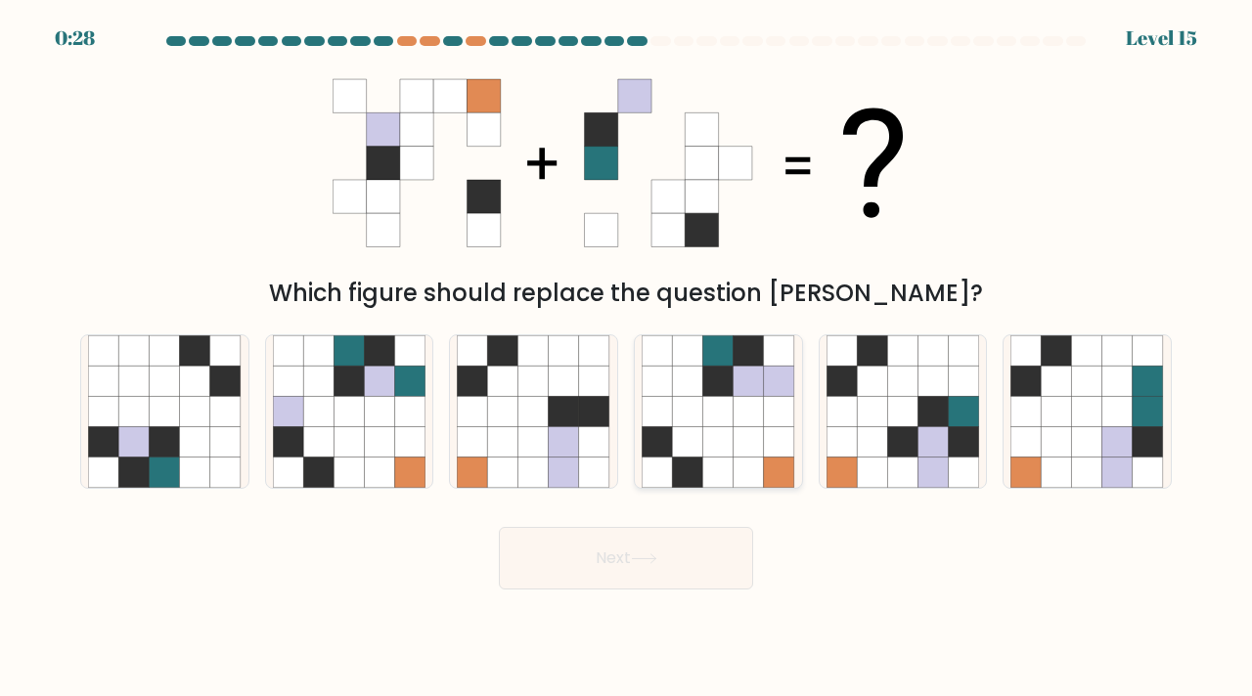
click at [699, 367] on icon at bounding box center [687, 381] width 30 height 30
click at [627, 358] on input "d." at bounding box center [626, 353] width 1 height 10
radio input "true"
click at [690, 562] on button "Next" at bounding box center [626, 558] width 254 height 63
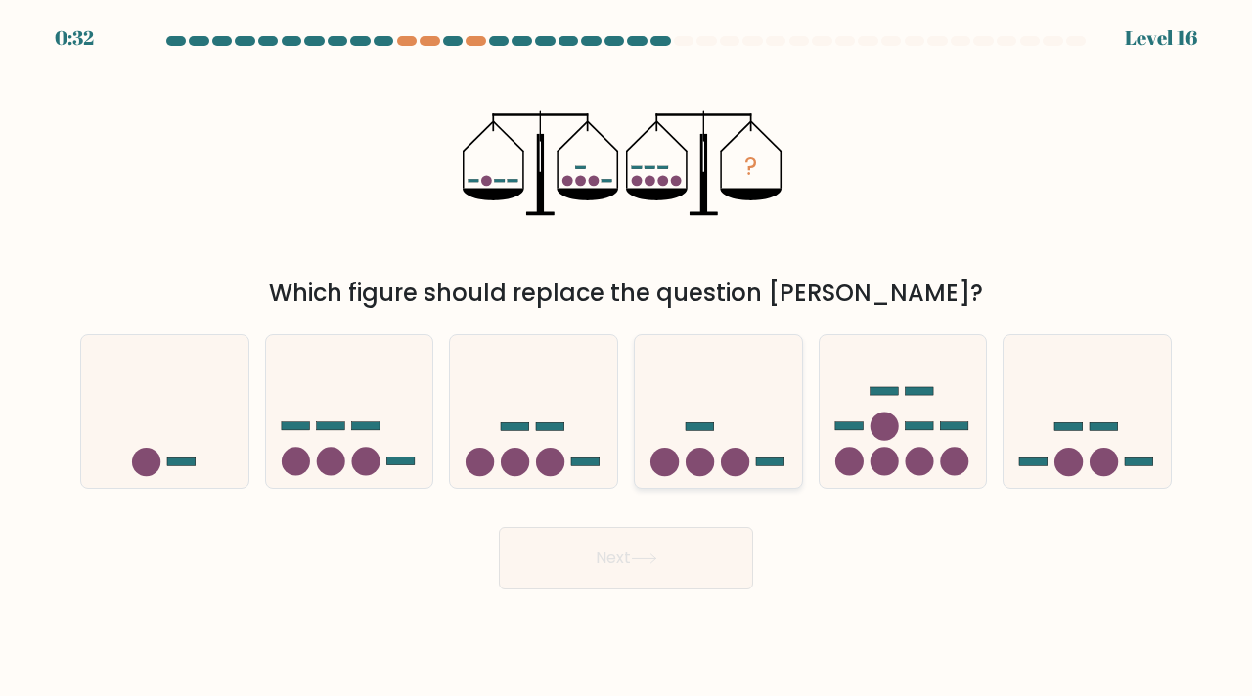
click at [756, 414] on icon at bounding box center [718, 411] width 167 height 138
click at [627, 358] on input "d." at bounding box center [626, 353] width 1 height 10
radio input "true"
click at [537, 414] on icon at bounding box center [533, 411] width 167 height 138
click at [626, 358] on input "c." at bounding box center [626, 353] width 1 height 10
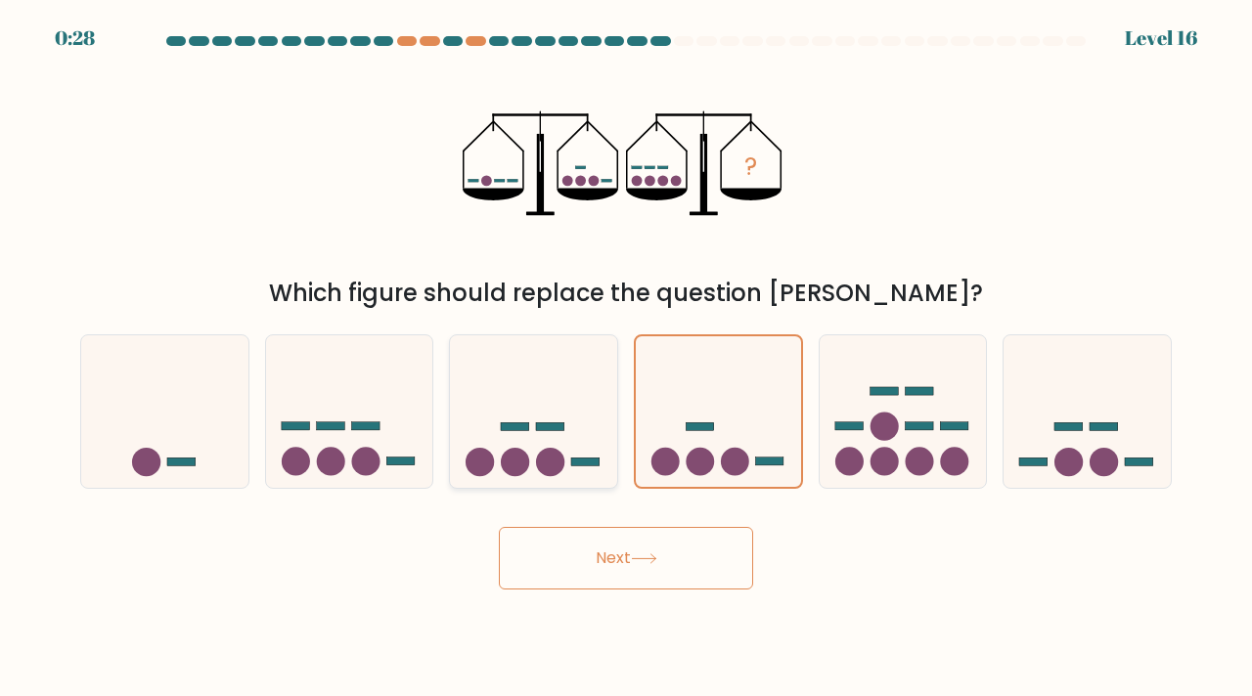
radio input "true"
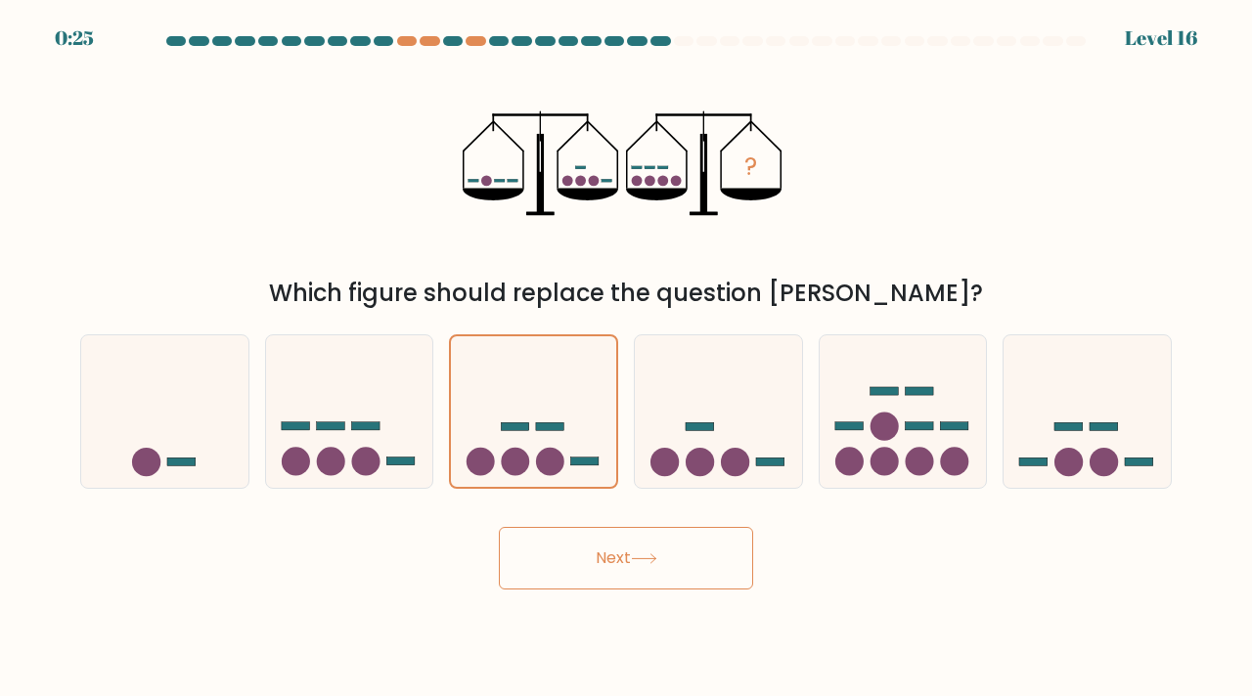
click at [616, 567] on button "Next" at bounding box center [626, 558] width 254 height 63
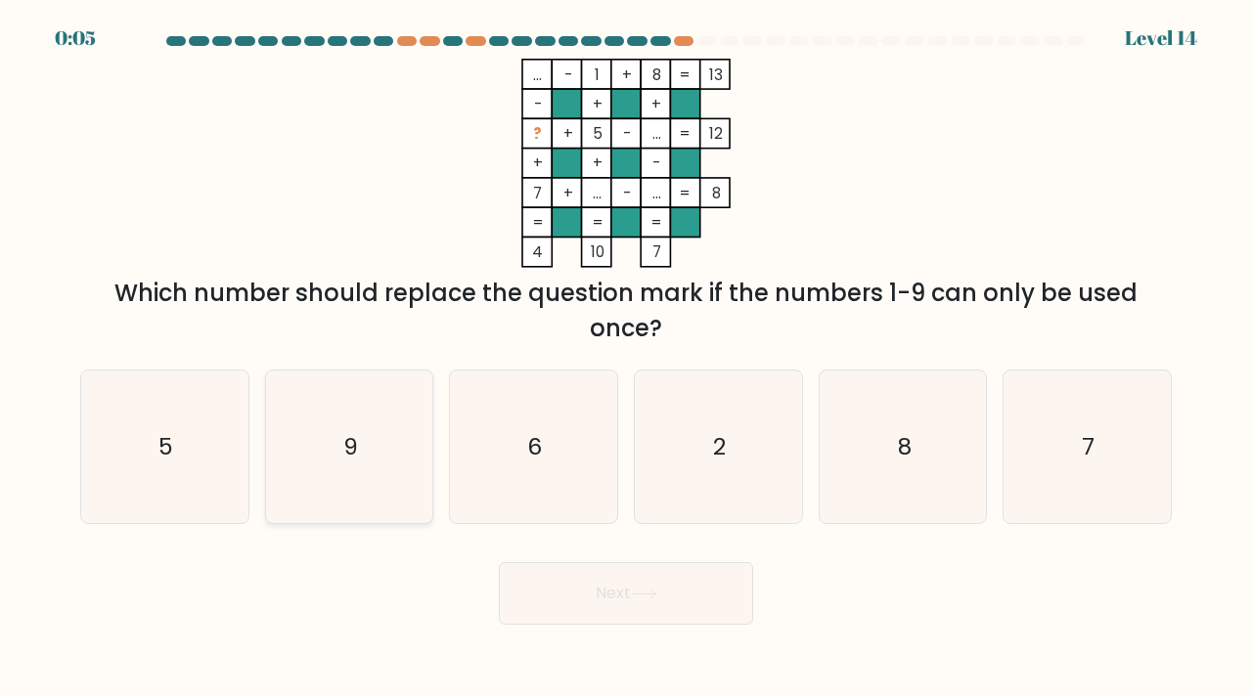
click at [316, 415] on icon "9" at bounding box center [350, 448] width 154 height 154
click at [626, 358] on input "b. 9" at bounding box center [626, 353] width 1 height 10
radio input "true"
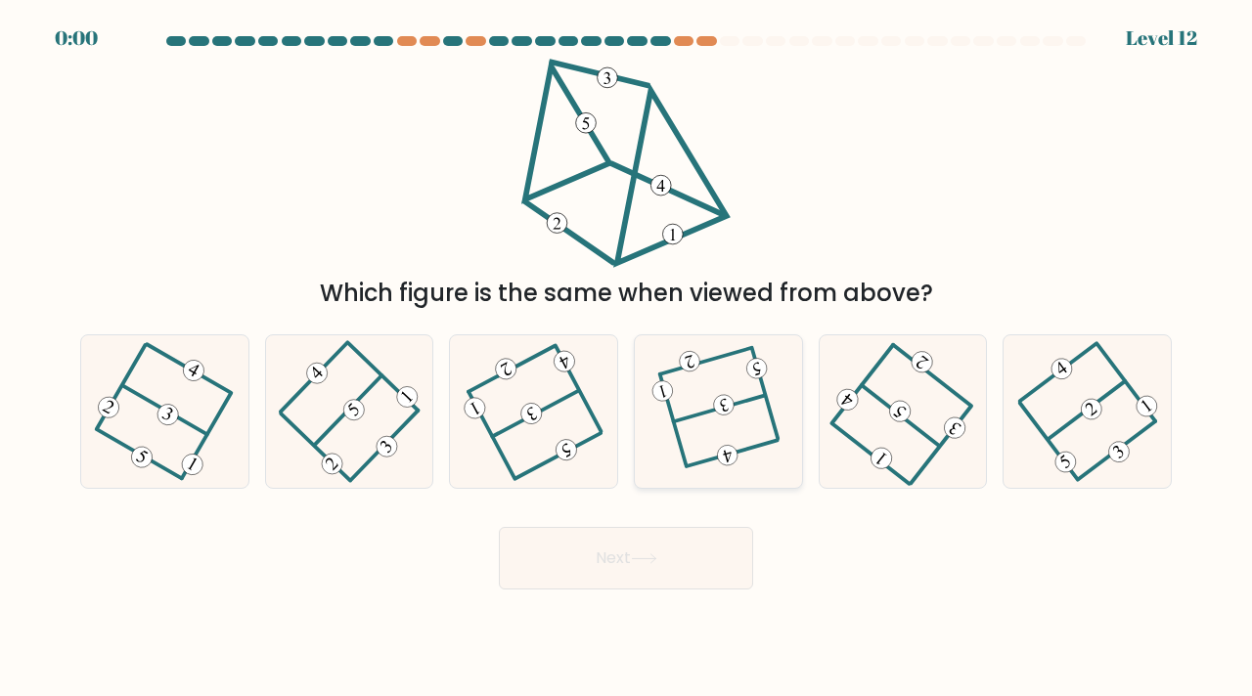
click at [741, 391] on icon at bounding box center [717, 411] width 117 height 122
click at [627, 358] on input "d." at bounding box center [626, 353] width 1 height 10
radio input "true"
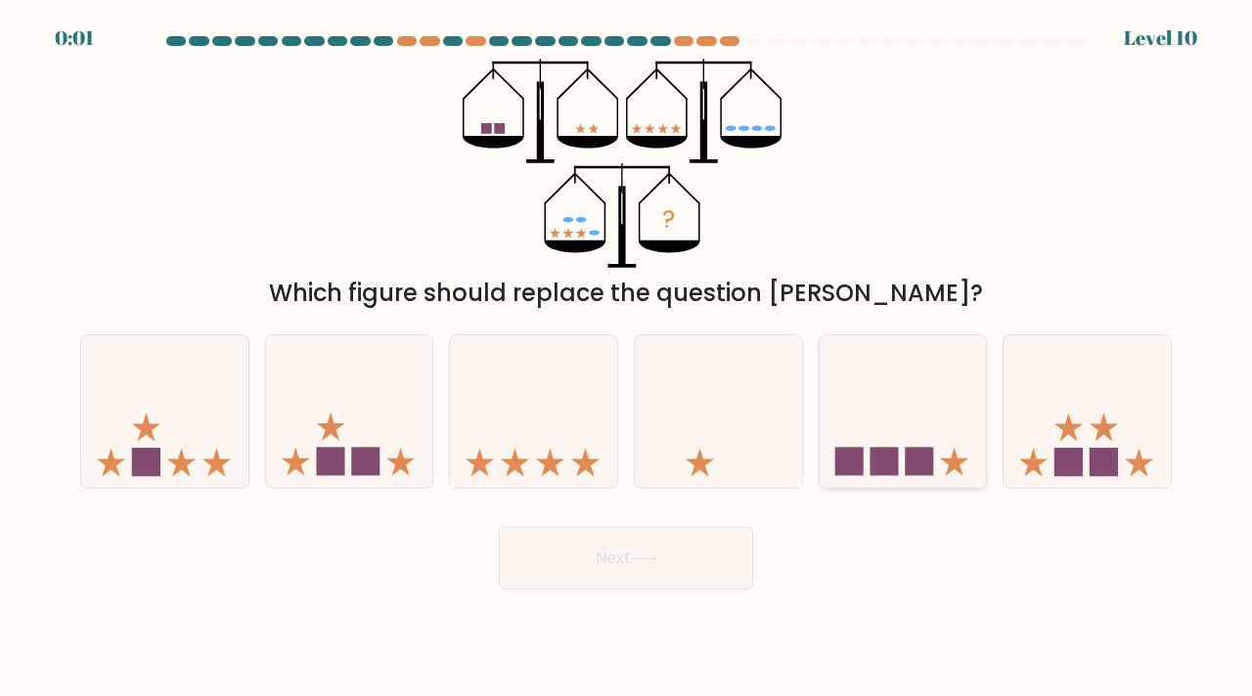
click at [908, 433] on icon at bounding box center [903, 411] width 167 height 138
click at [627, 358] on input "e." at bounding box center [626, 353] width 1 height 10
radio input "true"
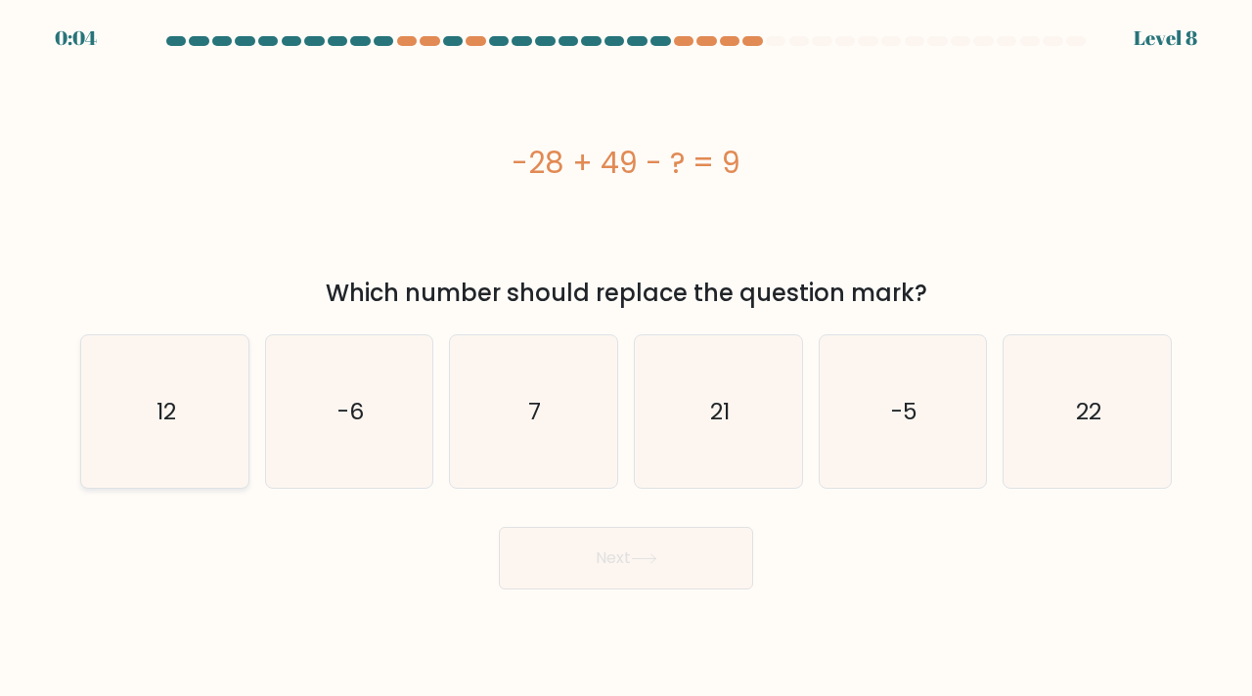
click at [197, 438] on icon "12" at bounding box center [165, 412] width 154 height 154
click at [626, 358] on input "a. 12" at bounding box center [626, 353] width 1 height 10
radio input "true"
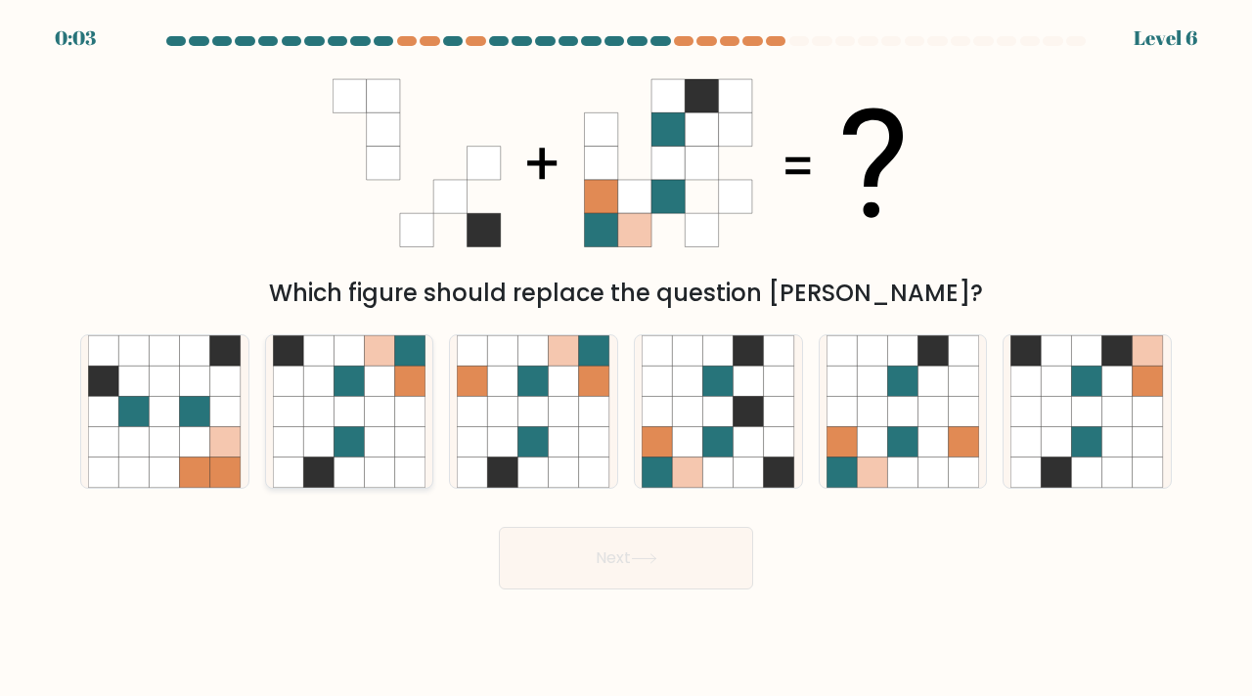
click at [342, 411] on icon at bounding box center [349, 411] width 30 height 30
click at [626, 358] on input "b." at bounding box center [626, 353] width 1 height 10
radio input "true"
click at [558, 579] on button "Next" at bounding box center [626, 558] width 254 height 63
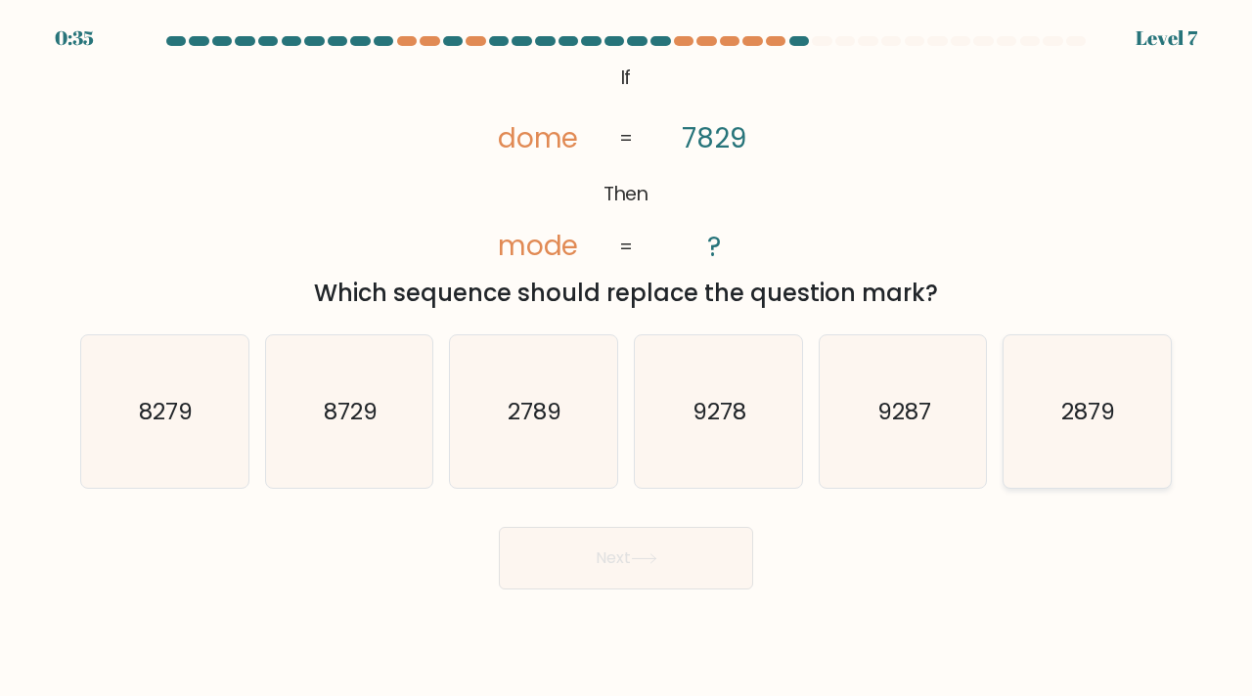
click at [1046, 439] on icon "2879" at bounding box center [1087, 412] width 154 height 154
click at [627, 358] on input "f. 2879" at bounding box center [626, 353] width 1 height 10
radio input "true"
click at [707, 544] on button "Next" at bounding box center [626, 558] width 254 height 63
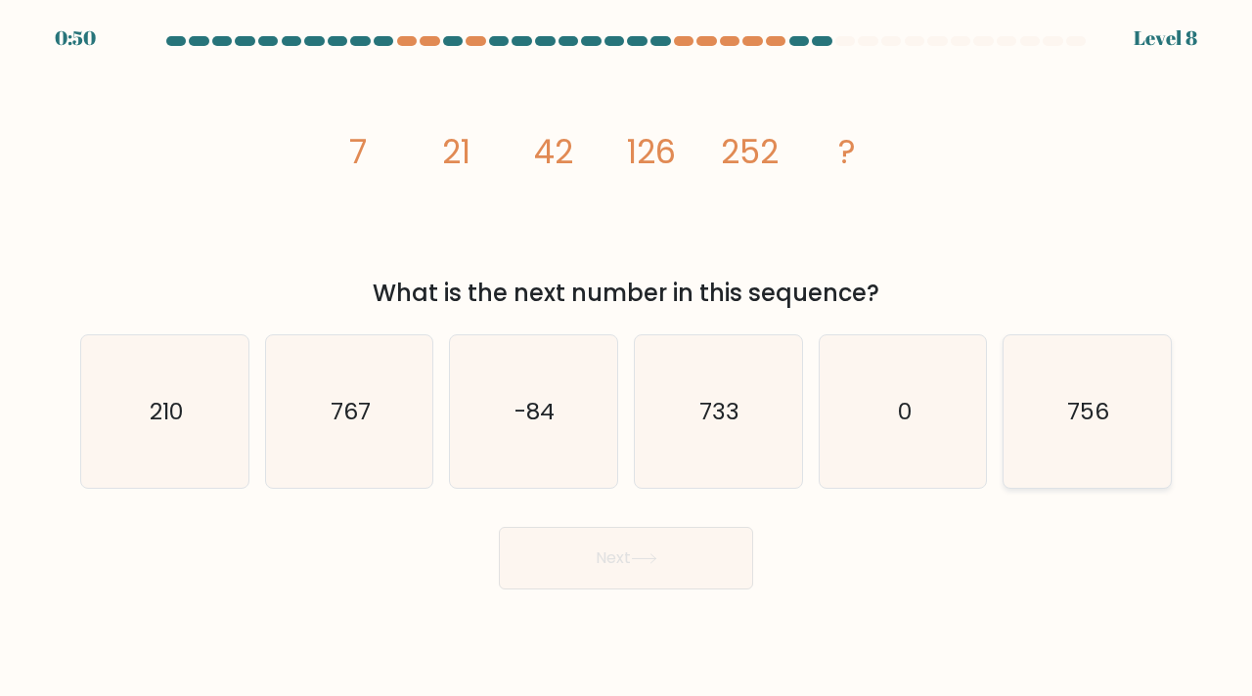
click at [1106, 447] on icon "756" at bounding box center [1087, 412] width 154 height 154
click at [627, 358] on input "f. 756" at bounding box center [626, 353] width 1 height 10
radio input "true"
click at [723, 557] on button "Next" at bounding box center [626, 558] width 254 height 63
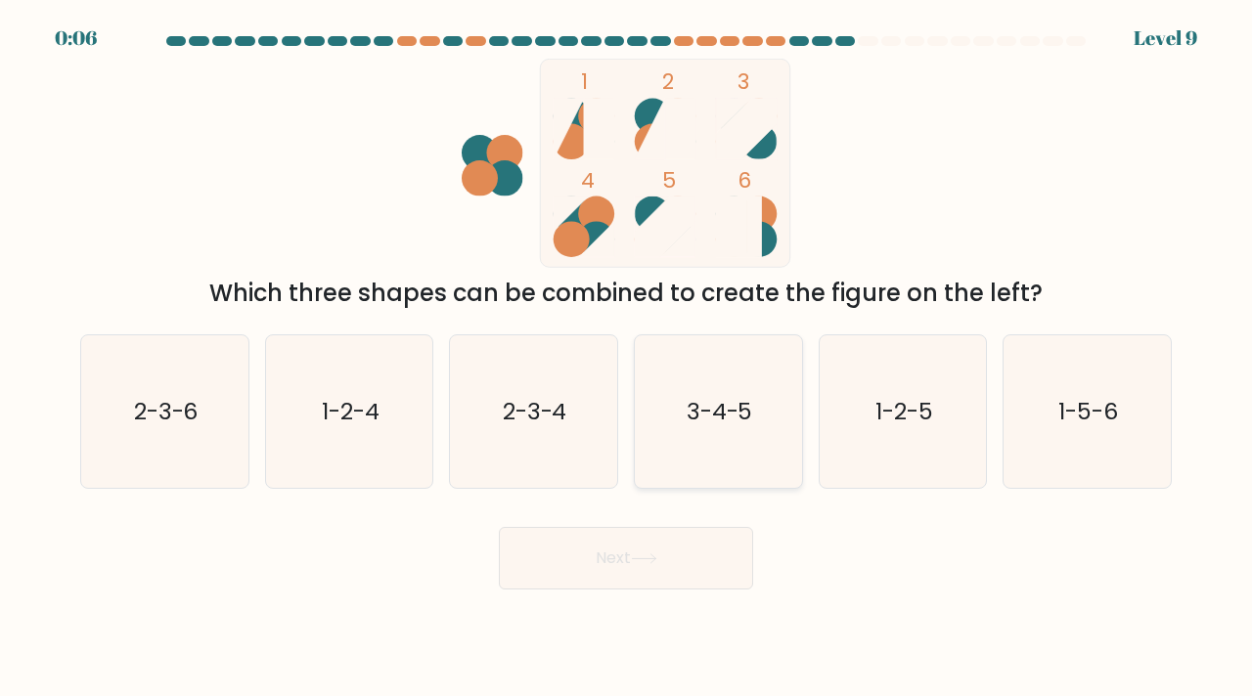
click at [666, 396] on icon "3-4-5" at bounding box center [719, 412] width 154 height 154
click at [627, 358] on input "d. 3-4-5" at bounding box center [626, 353] width 1 height 10
radio input "true"
click at [608, 552] on button "Next" at bounding box center [626, 558] width 254 height 63
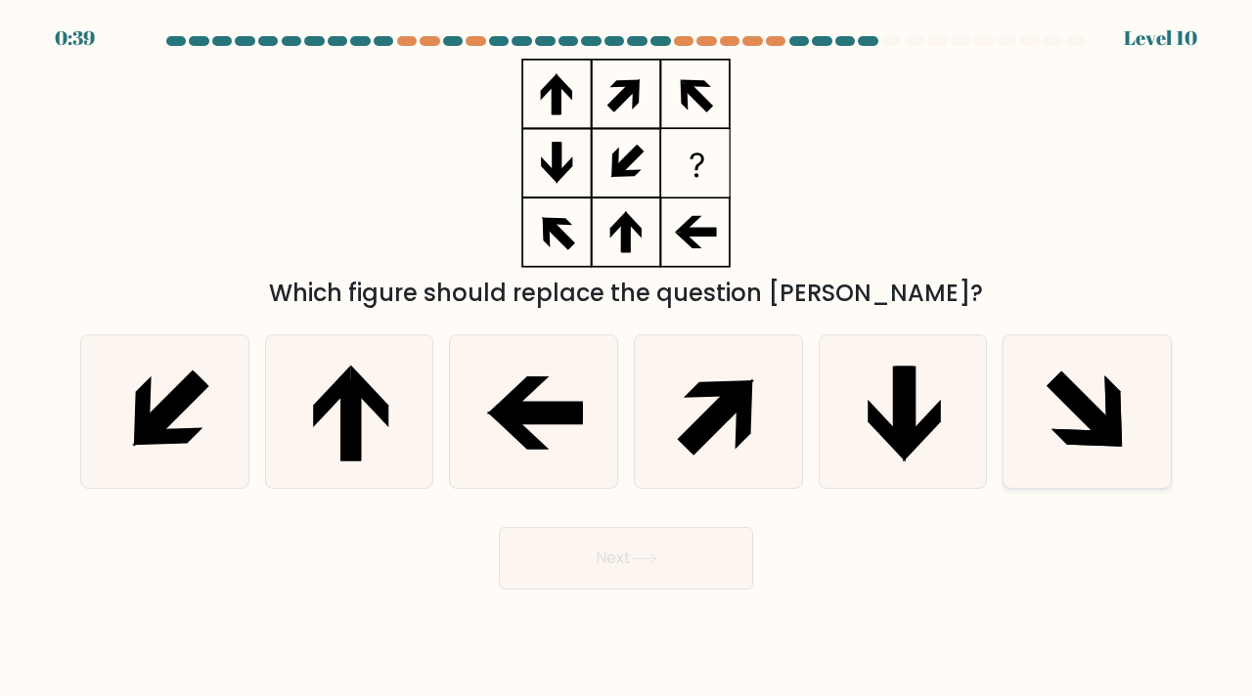
click at [1075, 426] on icon at bounding box center [1087, 412] width 154 height 154
click at [627, 358] on input "f." at bounding box center [626, 353] width 1 height 10
radio input "true"
click at [592, 547] on button "Next" at bounding box center [626, 558] width 254 height 63
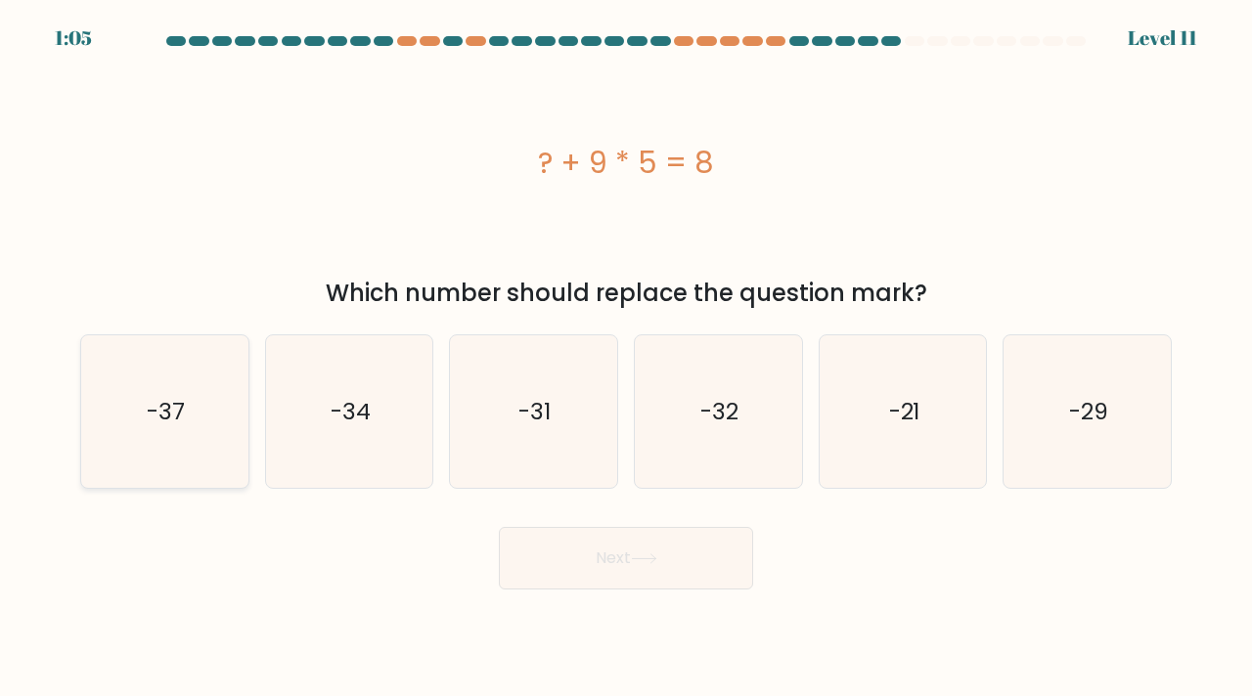
click at [176, 451] on icon "-37" at bounding box center [165, 412] width 154 height 154
click at [626, 358] on input "a. -37" at bounding box center [626, 353] width 1 height 10
radio input "true"
click at [618, 563] on button "Next" at bounding box center [626, 558] width 254 height 63
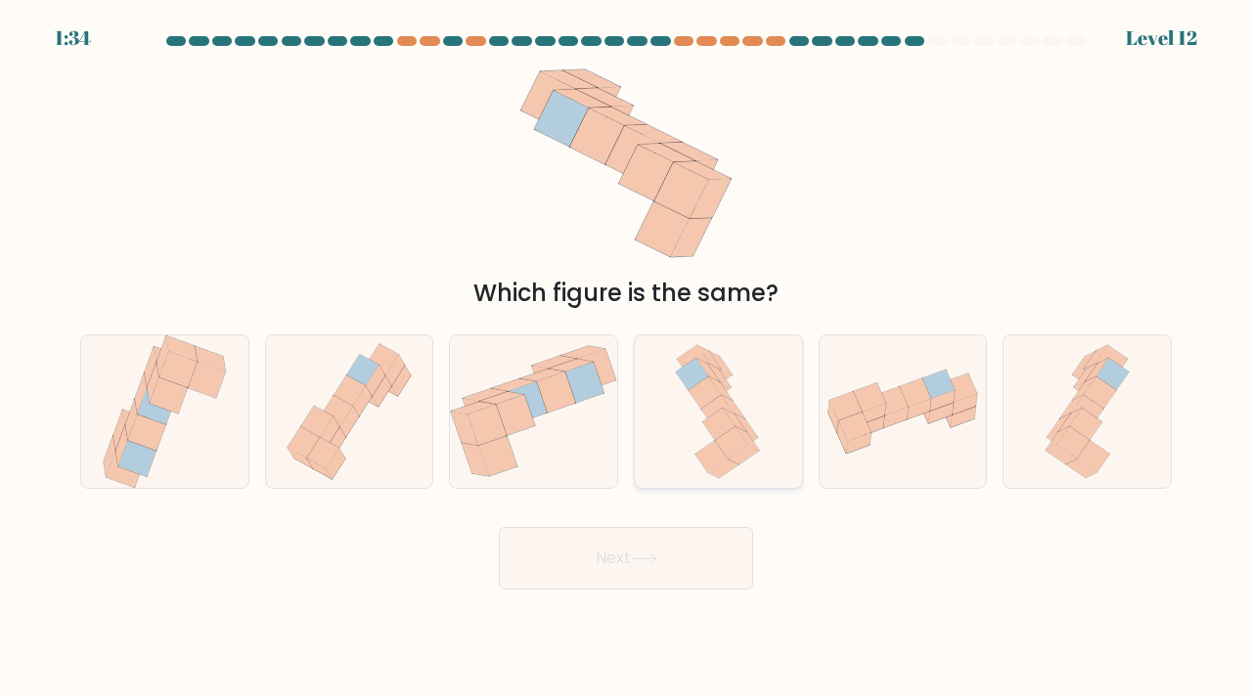
click at [753, 446] on icon at bounding box center [747, 437] width 23 height 23
click at [627, 358] on input "d." at bounding box center [626, 353] width 1 height 10
radio input "true"
click at [676, 548] on button "Next" at bounding box center [626, 558] width 254 height 63
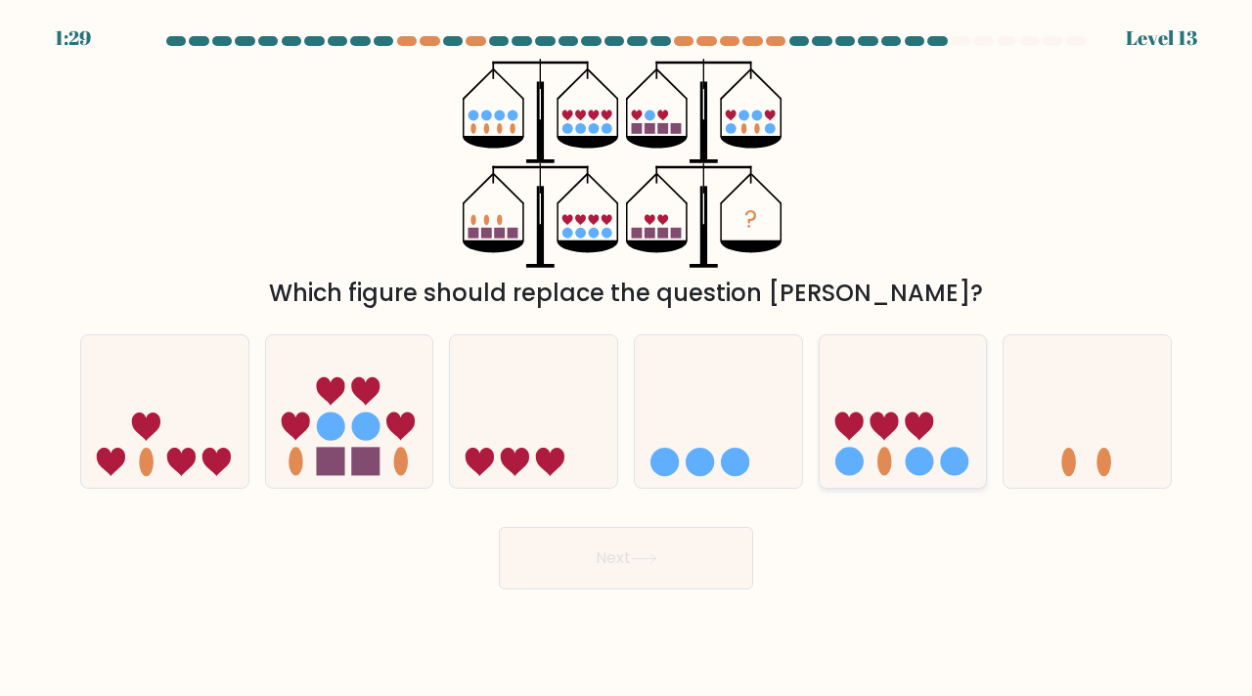
click at [892, 387] on icon at bounding box center [903, 411] width 167 height 138
click at [627, 358] on input "e." at bounding box center [626, 353] width 1 height 10
radio input "true"
click at [727, 537] on button "Next" at bounding box center [626, 558] width 254 height 63
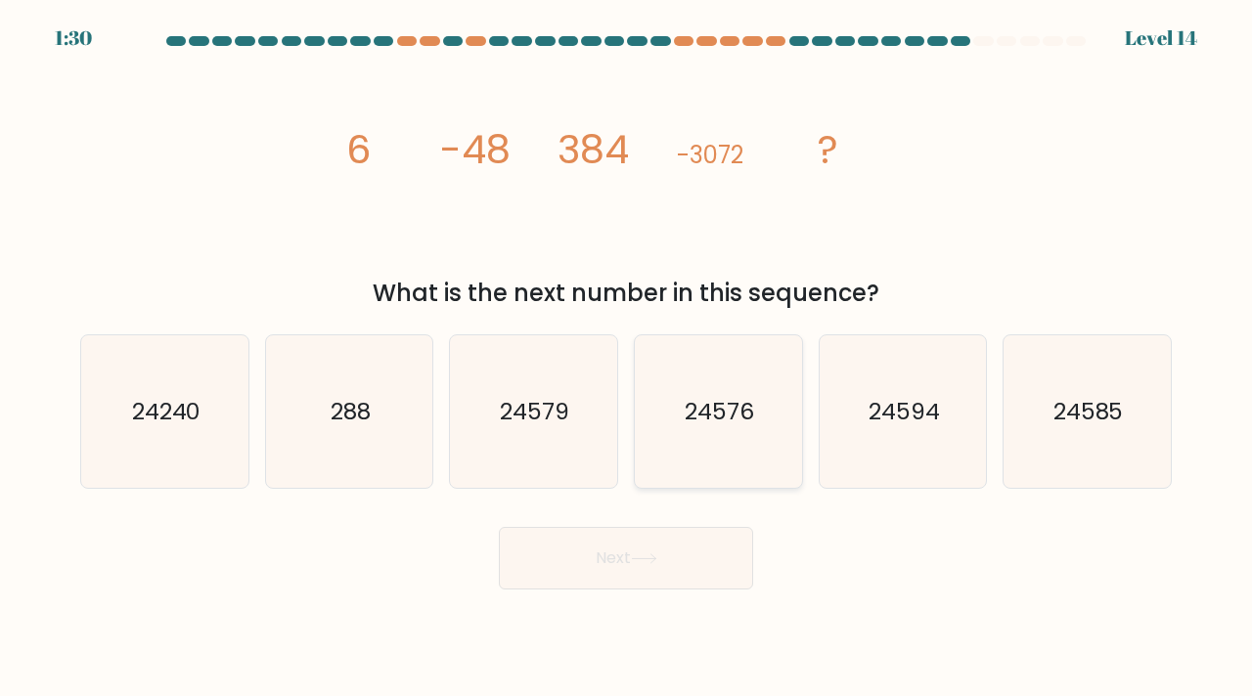
click at [717, 443] on icon "24576" at bounding box center [719, 412] width 154 height 154
click at [627, 358] on input "d. 24576" at bounding box center [626, 353] width 1 height 10
radio input "true"
click at [693, 566] on button "Next" at bounding box center [626, 558] width 254 height 63
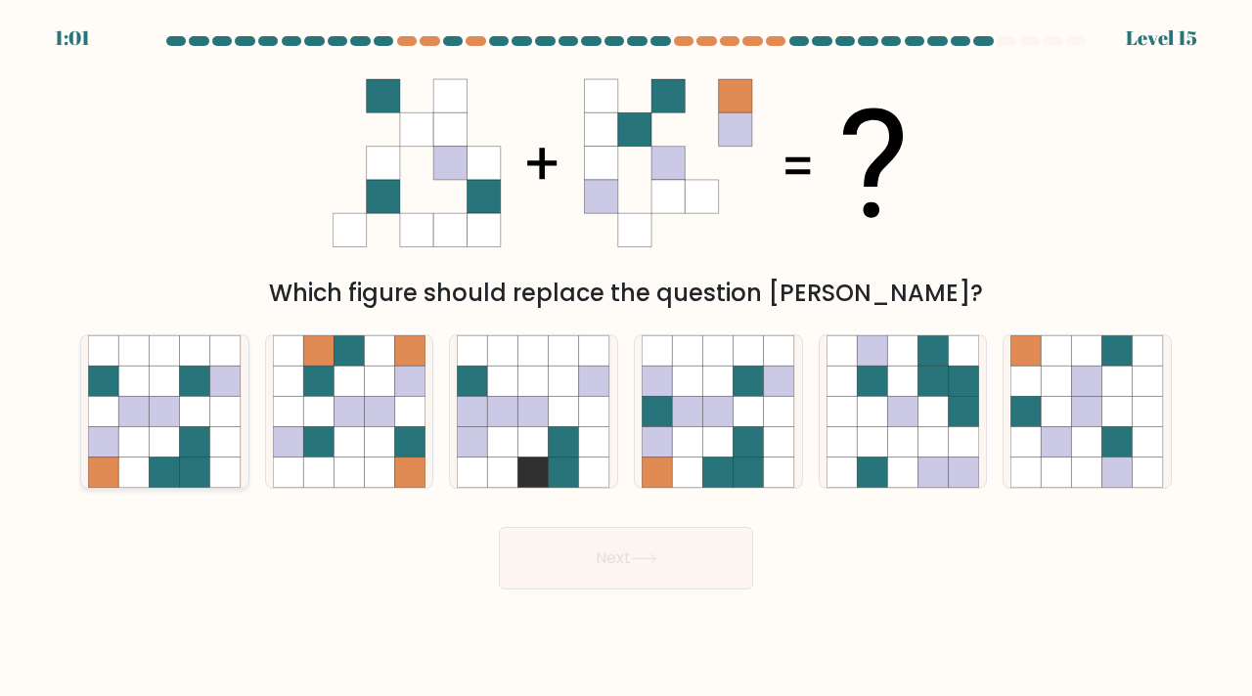
click at [151, 379] on icon at bounding box center [165, 381] width 30 height 30
click at [626, 358] on input "a." at bounding box center [626, 353] width 1 height 10
radio input "true"
click at [714, 560] on button "Next" at bounding box center [626, 558] width 254 height 63
click at [643, 544] on button "Next" at bounding box center [626, 558] width 254 height 63
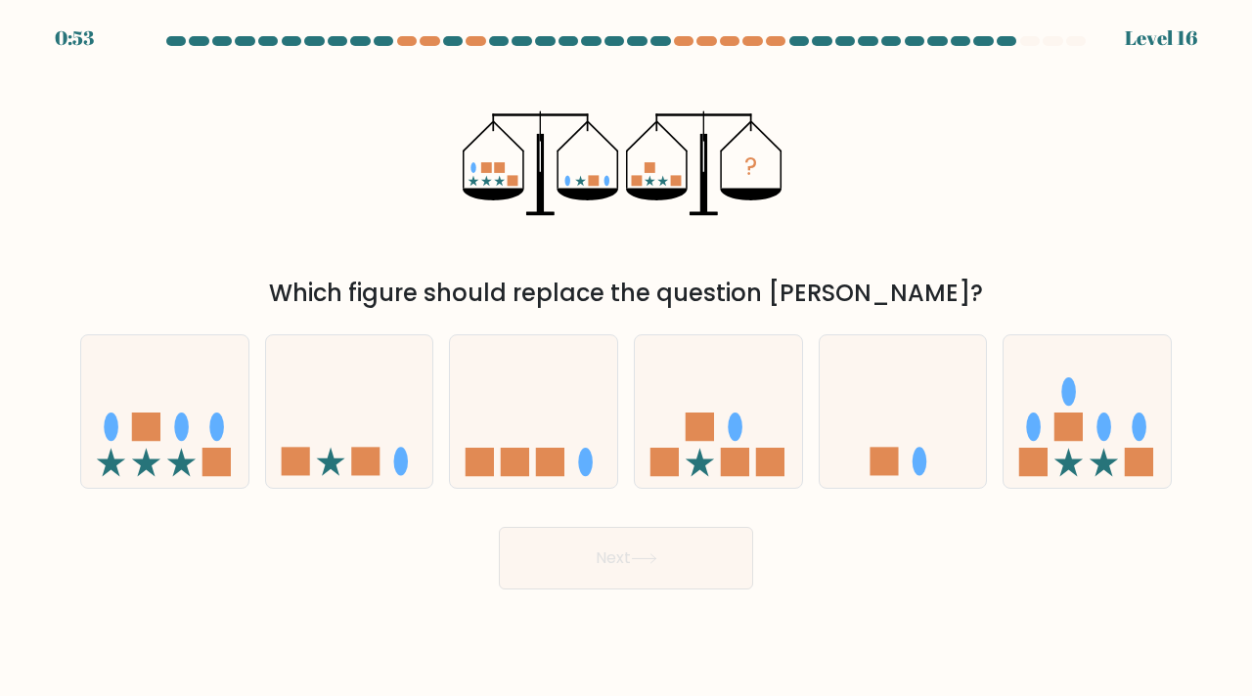
click at [586, 569] on button "Next" at bounding box center [626, 558] width 254 height 63
click at [874, 377] on icon at bounding box center [903, 411] width 167 height 138
click at [627, 358] on input "e." at bounding box center [626, 353] width 1 height 10
radio input "true"
click at [676, 572] on button "Next" at bounding box center [626, 558] width 254 height 63
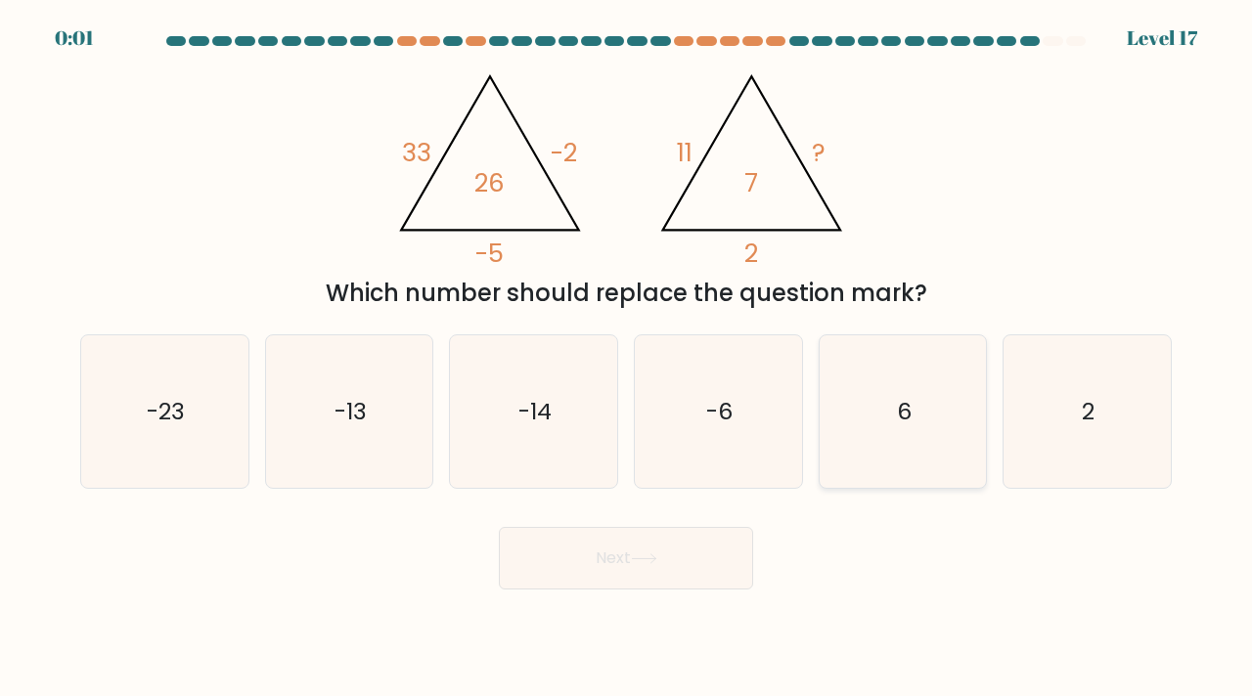
click at [842, 437] on icon "6" at bounding box center [903, 412] width 154 height 154
click at [627, 358] on input "e. 6" at bounding box center [626, 353] width 1 height 10
radio input "true"
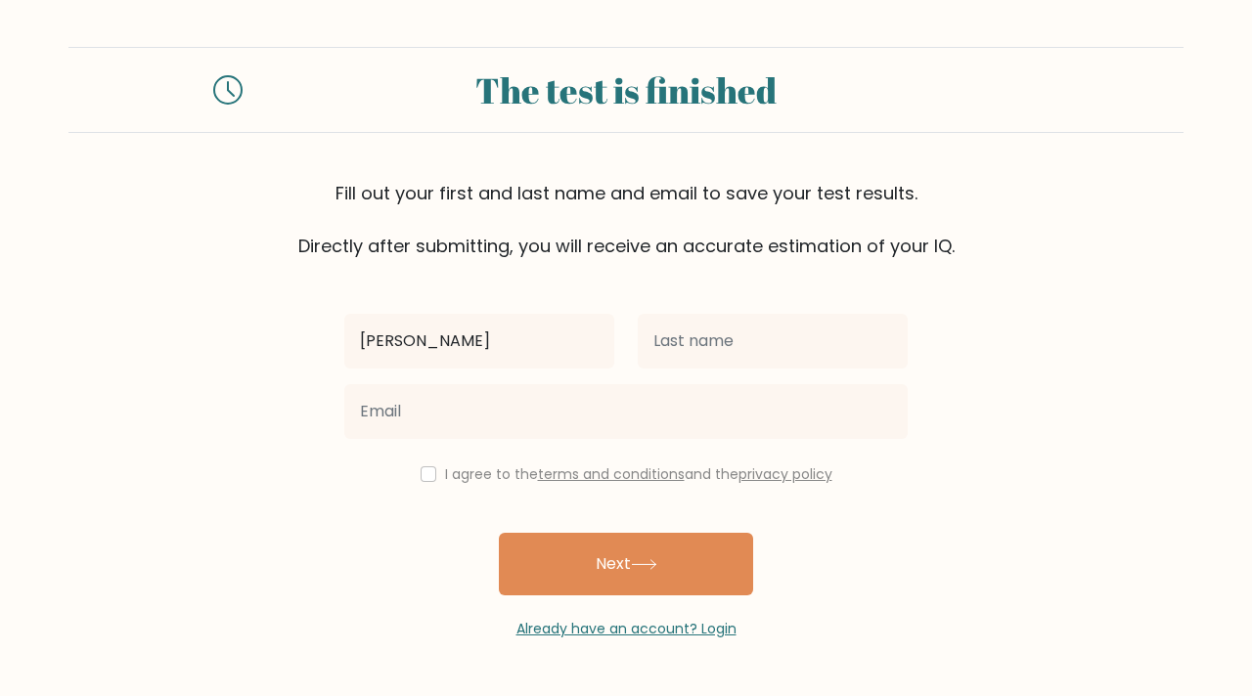
type input "[PERSON_NAME]"
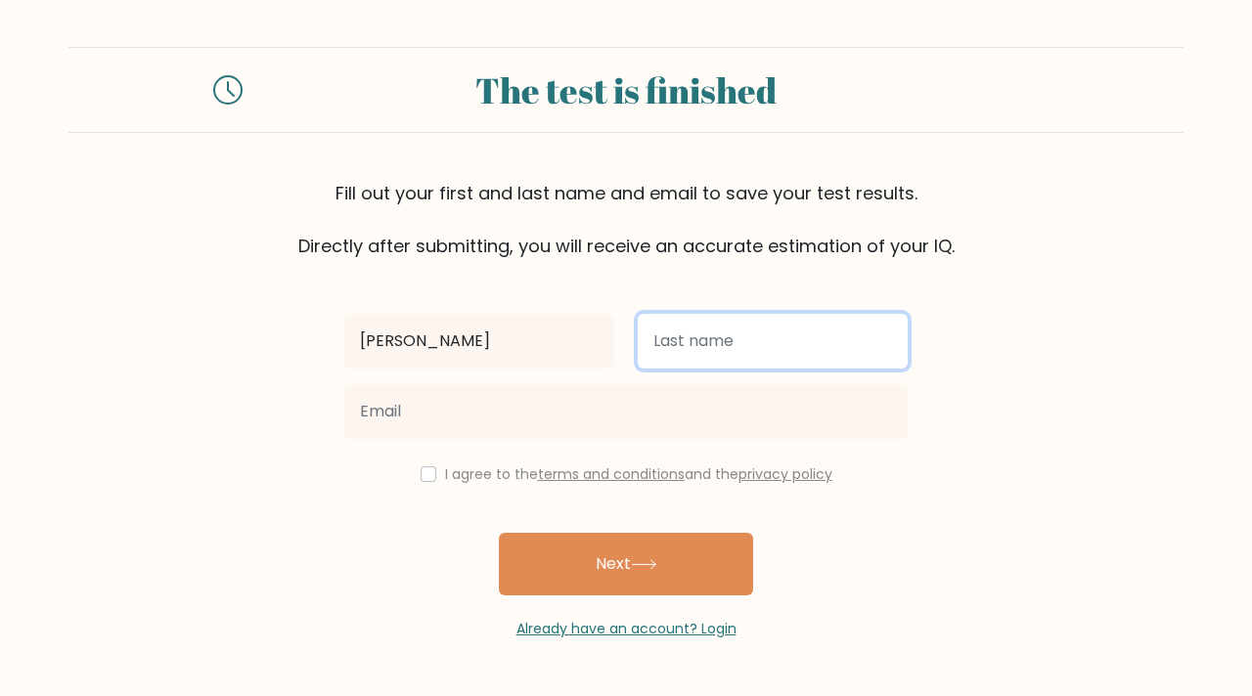
click at [802, 324] on input "text" at bounding box center [773, 341] width 270 height 55
type input "[PERSON_NAME]"
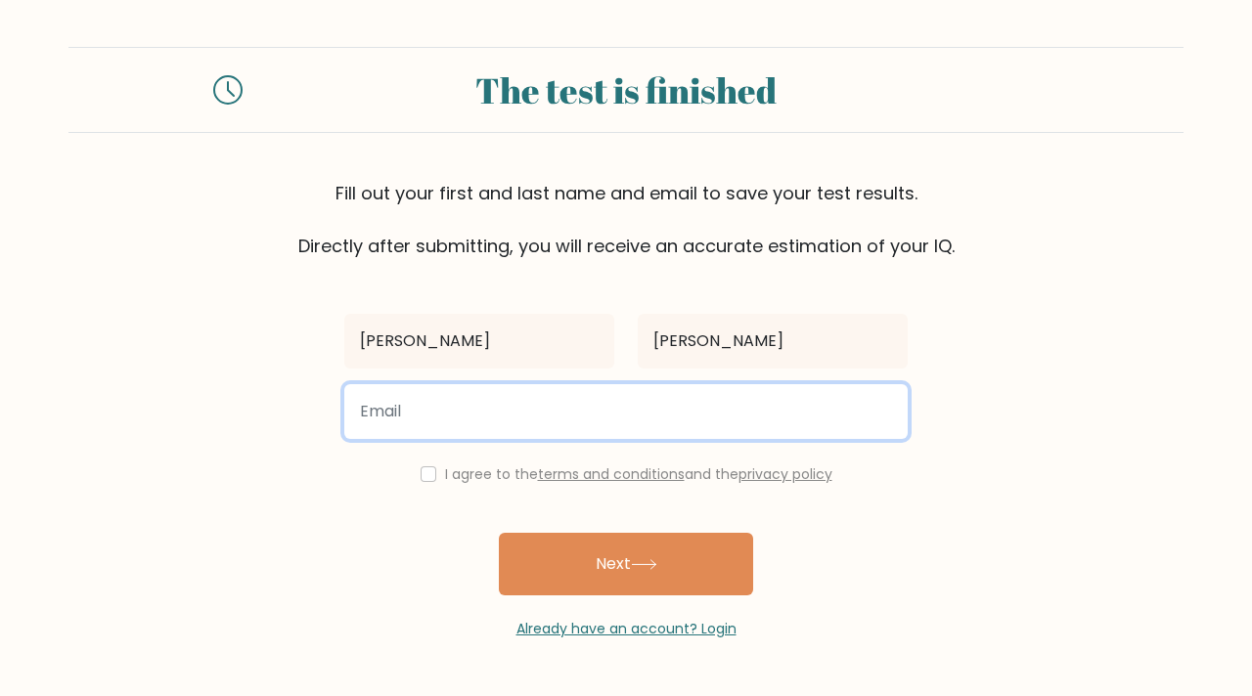
click at [769, 411] on input "email" at bounding box center [625, 411] width 563 height 55
type input "[EMAIL_ADDRESS][DOMAIN_NAME]"
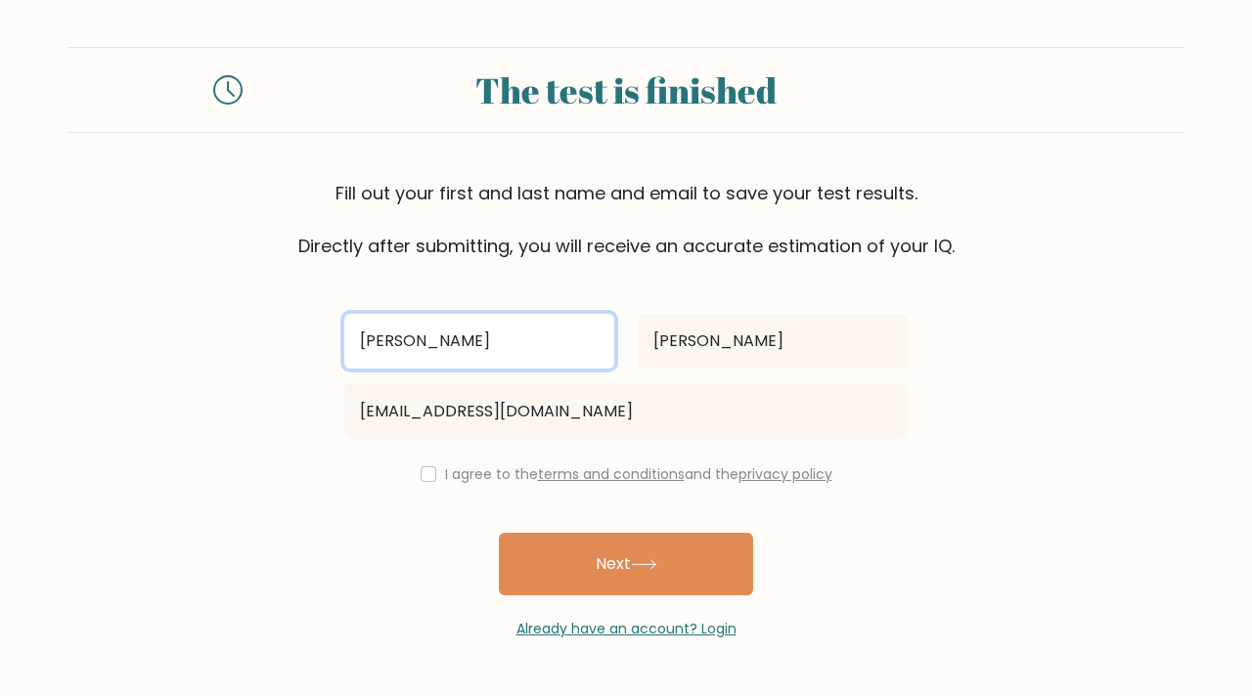
click at [365, 347] on input "[PERSON_NAME]" at bounding box center [479, 341] width 270 height 55
type input "[PERSON_NAME]"
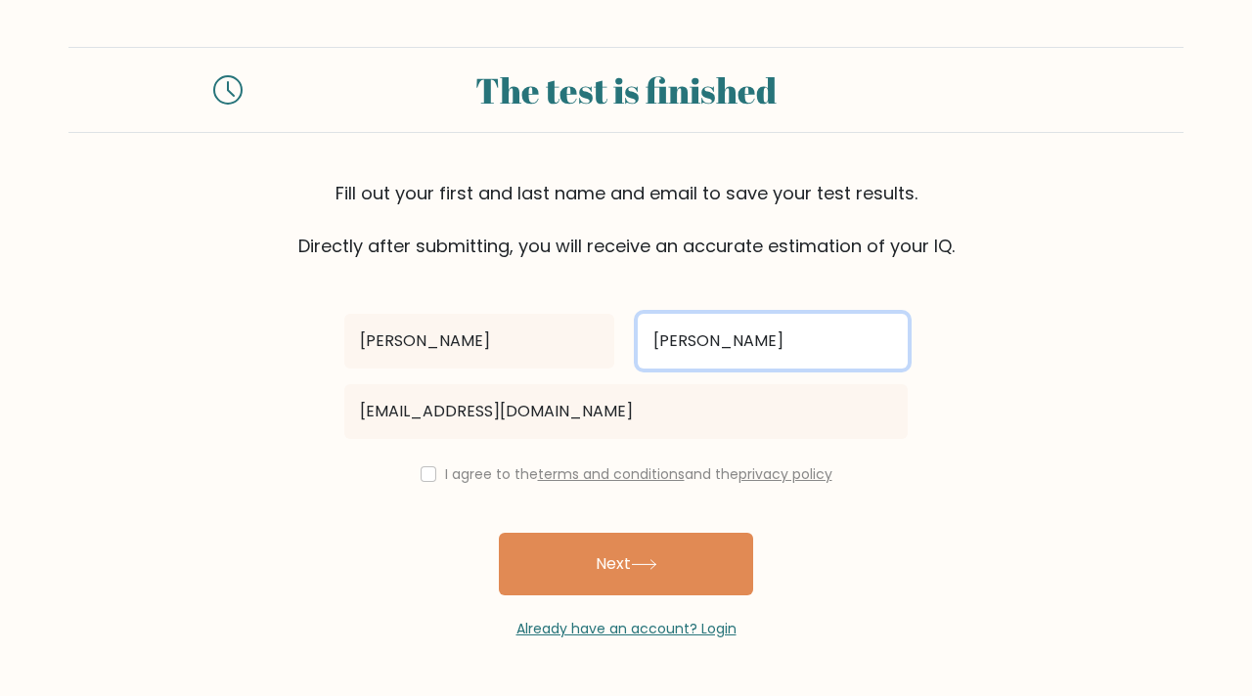
click at [663, 335] on input "[PERSON_NAME]" at bounding box center [773, 341] width 270 height 55
type input "[PERSON_NAME]"
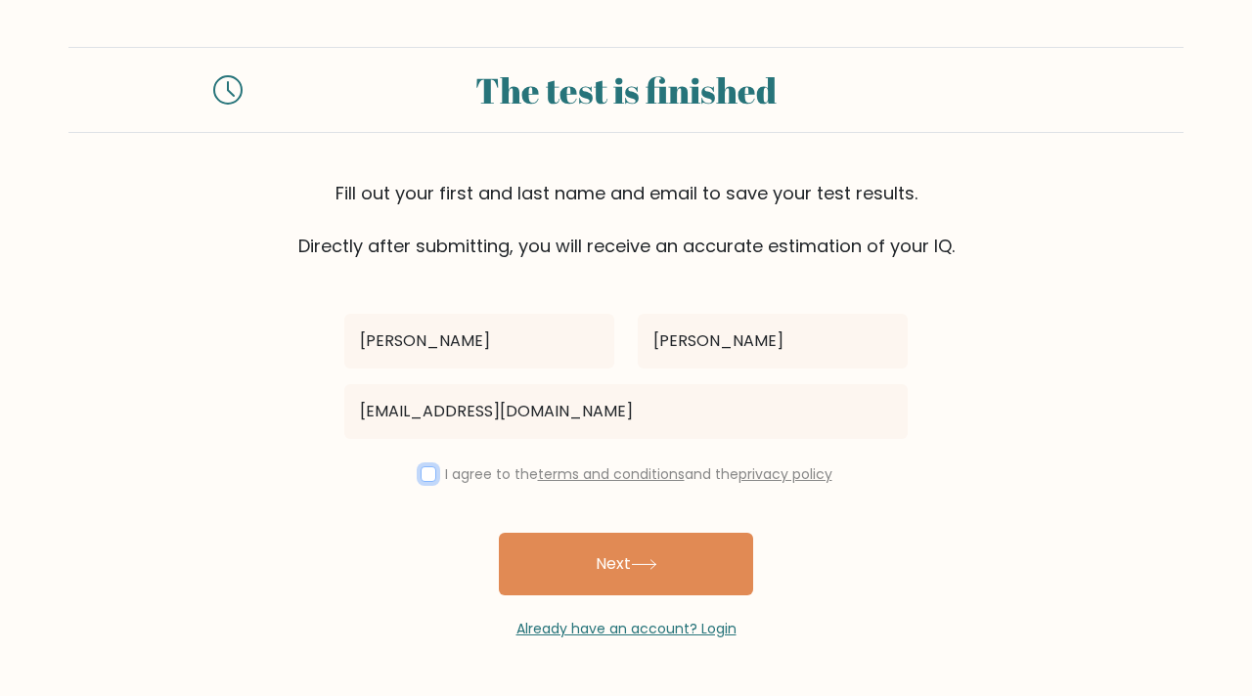
click at [421, 467] on input "checkbox" at bounding box center [429, 475] width 16 height 16
checkbox input "true"
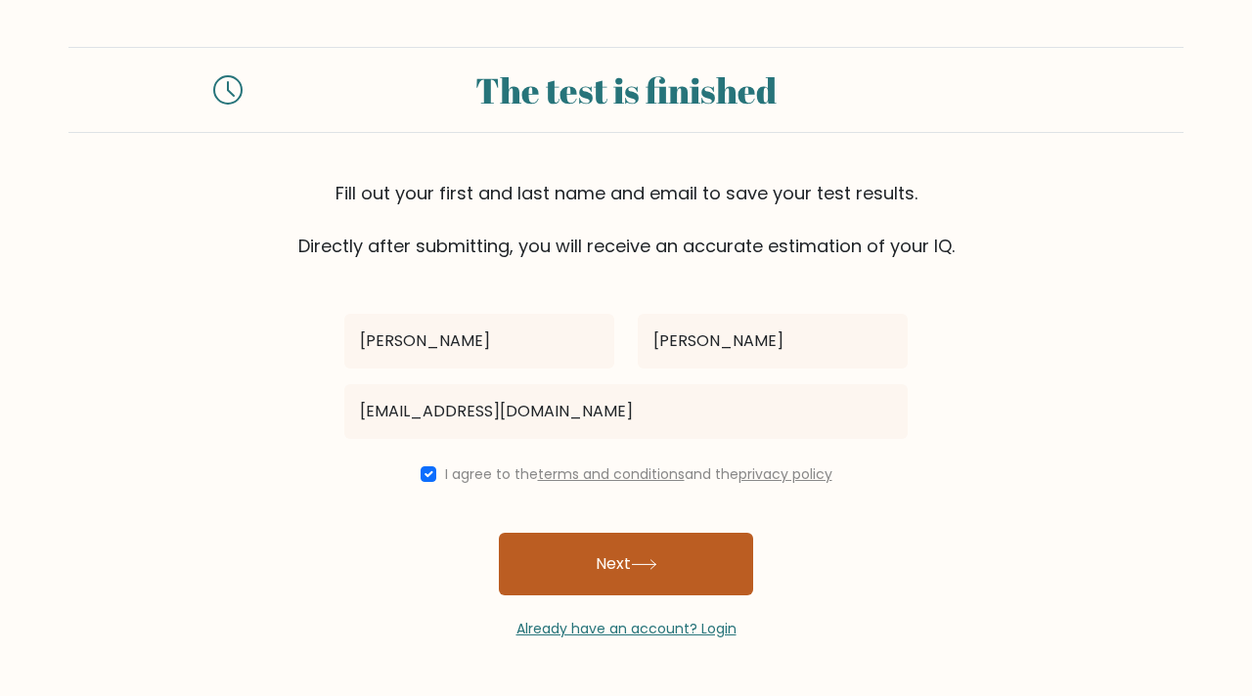
click at [586, 569] on button "Next" at bounding box center [626, 564] width 254 height 63
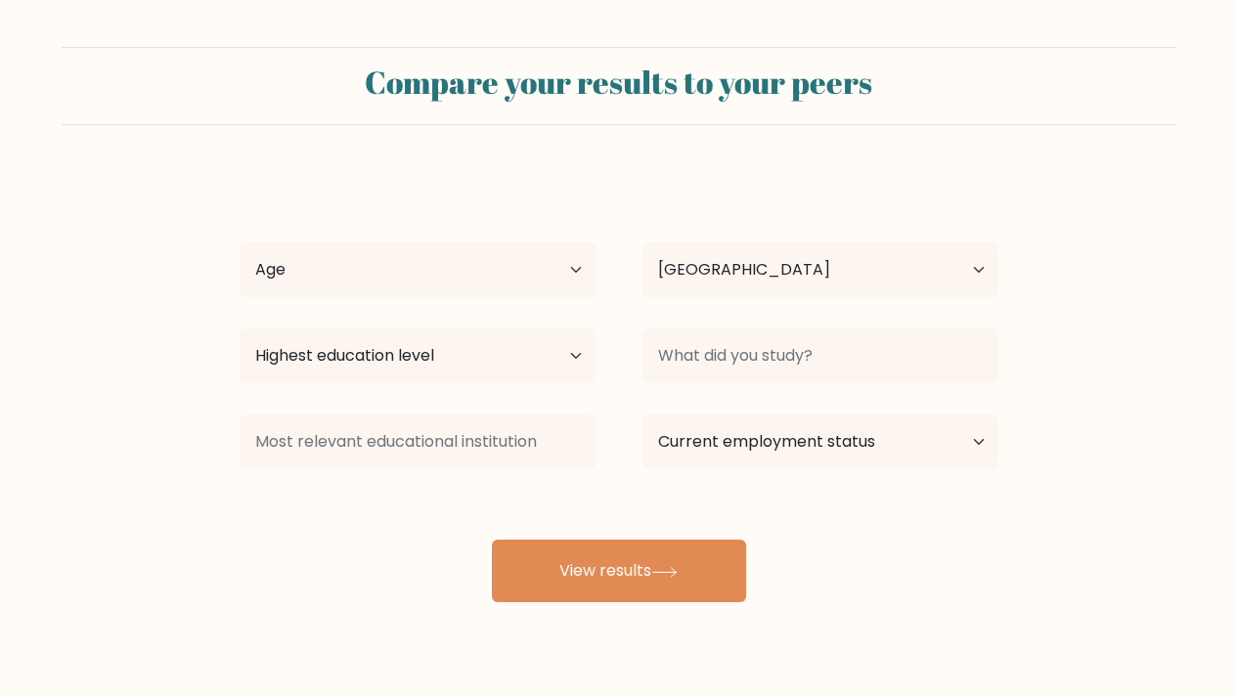
select select "PH"
click at [541, 255] on select "Age Under 18 years old 18-24 years old 25-34 years old 35-44 years old 45-54 ye…" at bounding box center [418, 270] width 356 height 55
select select "18_24"
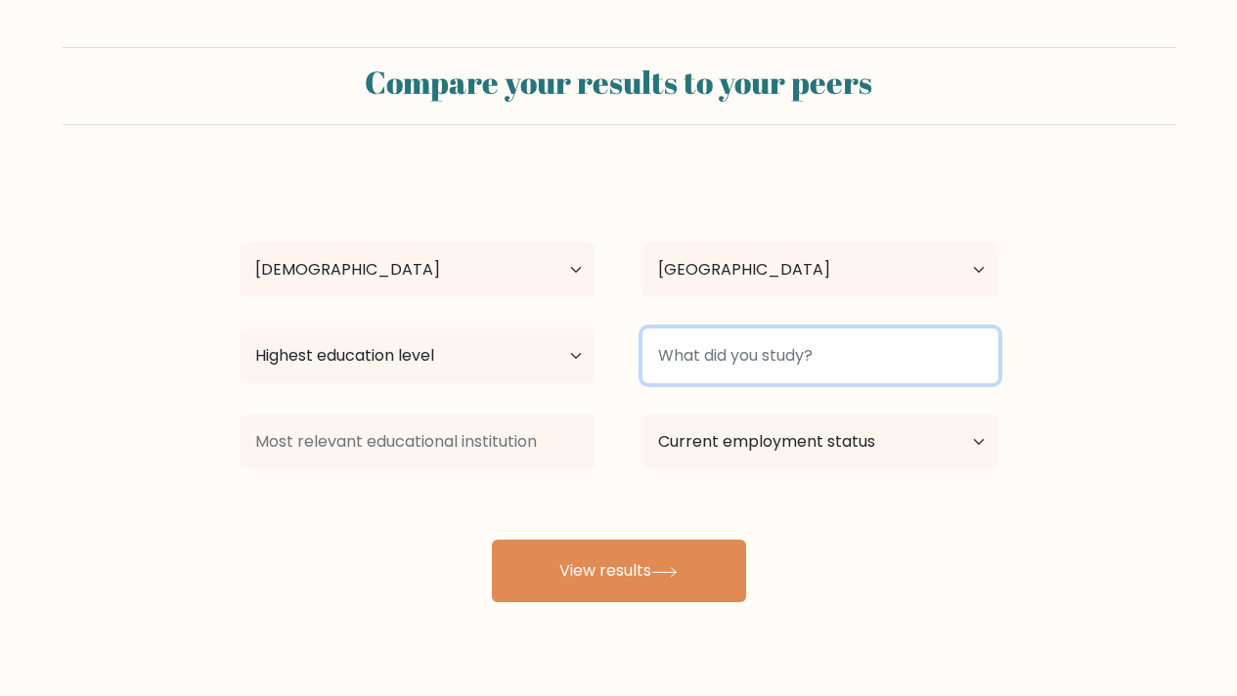
click at [694, 361] on input at bounding box center [821, 356] width 356 height 55
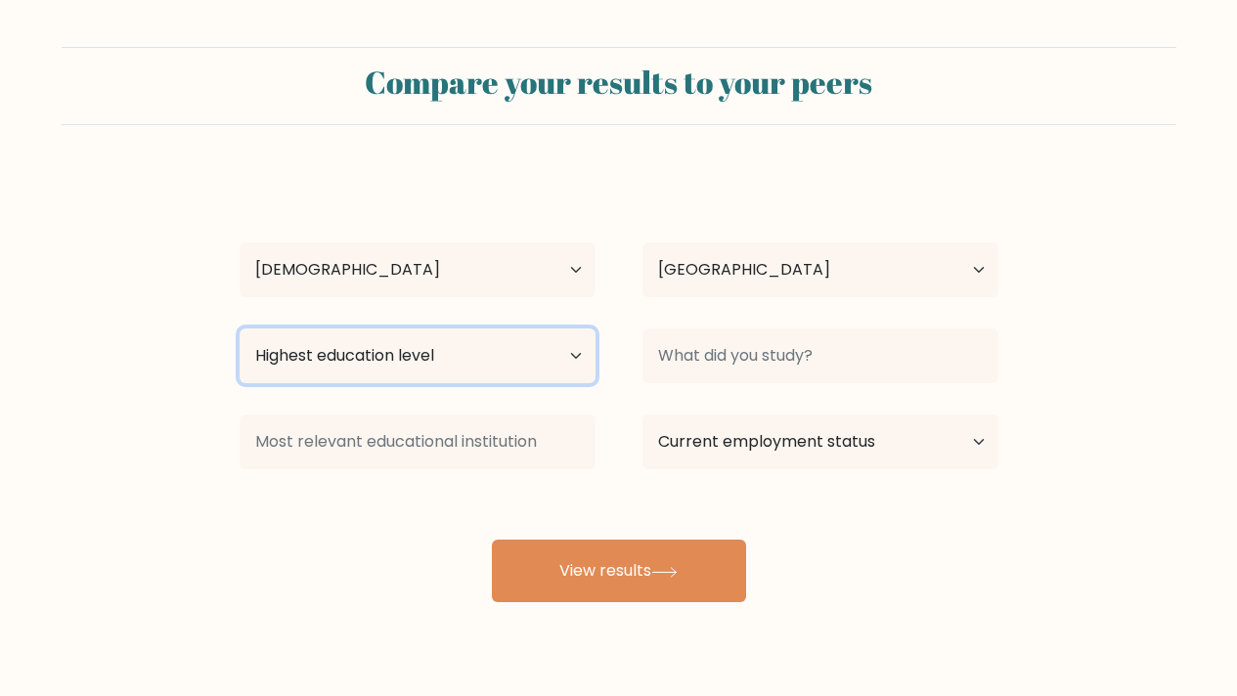
click at [540, 354] on select "Highest education level No schooling Primary Lower Secondary Upper Secondary Oc…" at bounding box center [418, 356] width 356 height 55
select select "bachelors_degree"
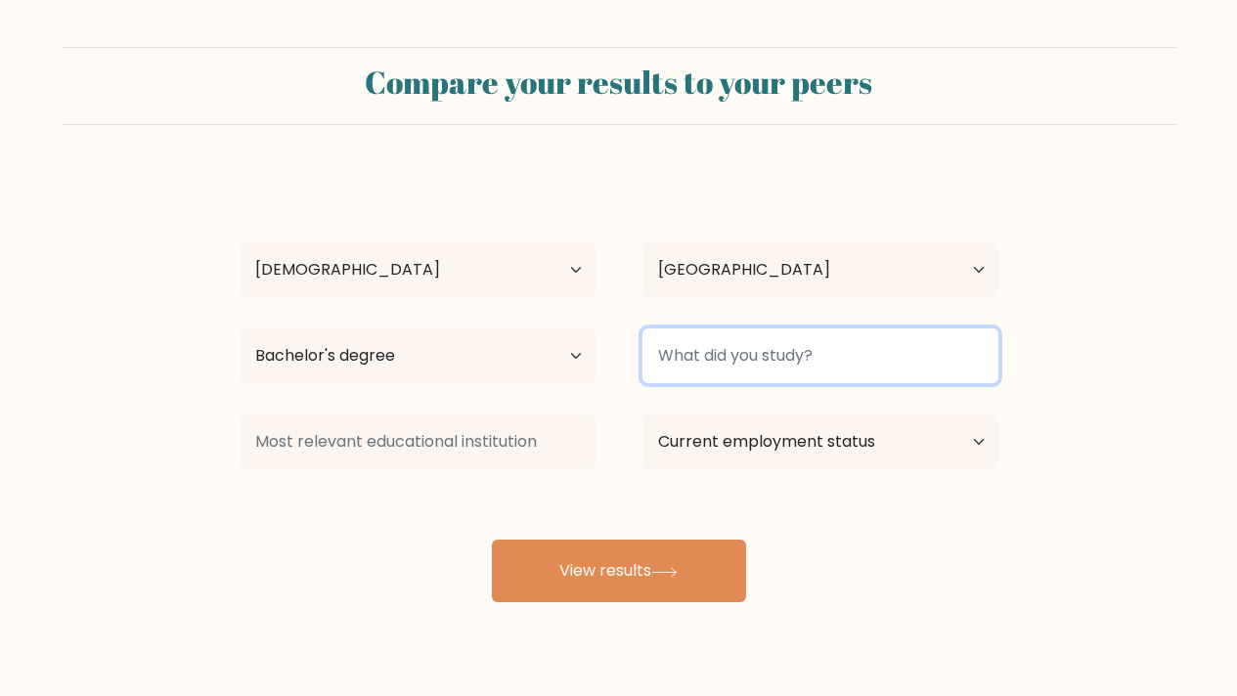
click at [758, 365] on input at bounding box center [821, 356] width 356 height 55
click at [758, 365] on input "B" at bounding box center [821, 356] width 356 height 55
type input "B"
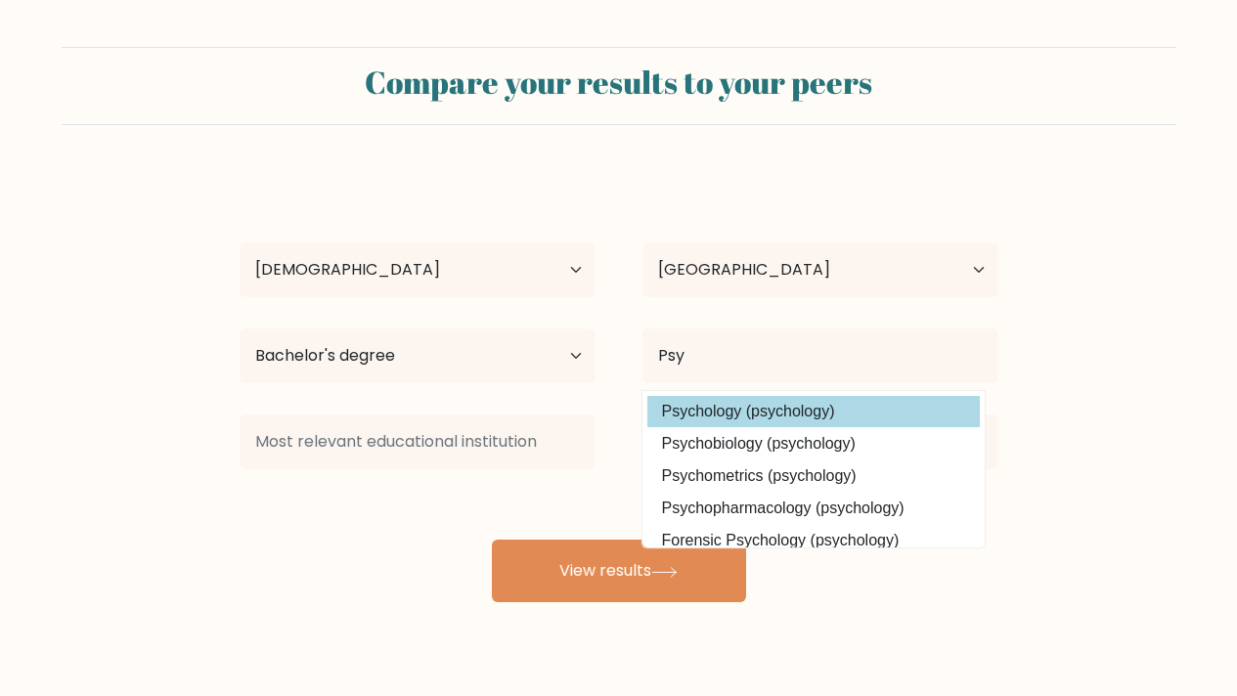
click at [769, 412] on option "Psychology (psychology)" at bounding box center [813, 411] width 333 height 31
type input "Psychology"
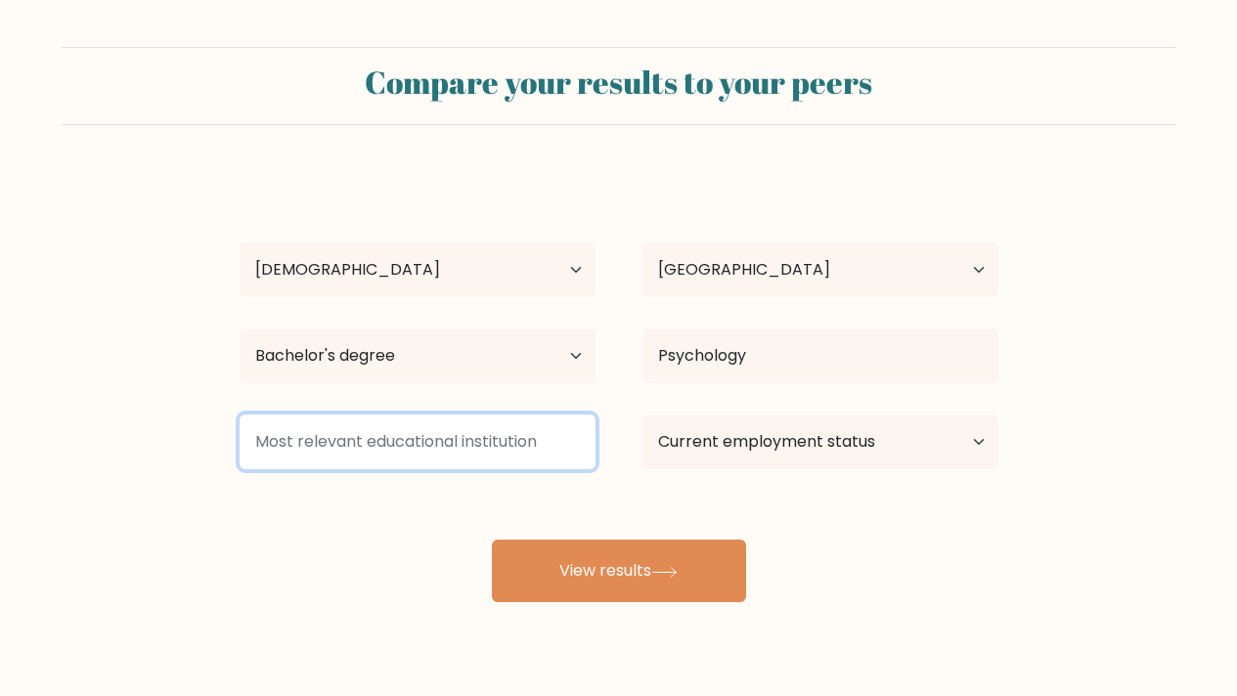
click at [440, 447] on input at bounding box center [418, 442] width 356 height 55
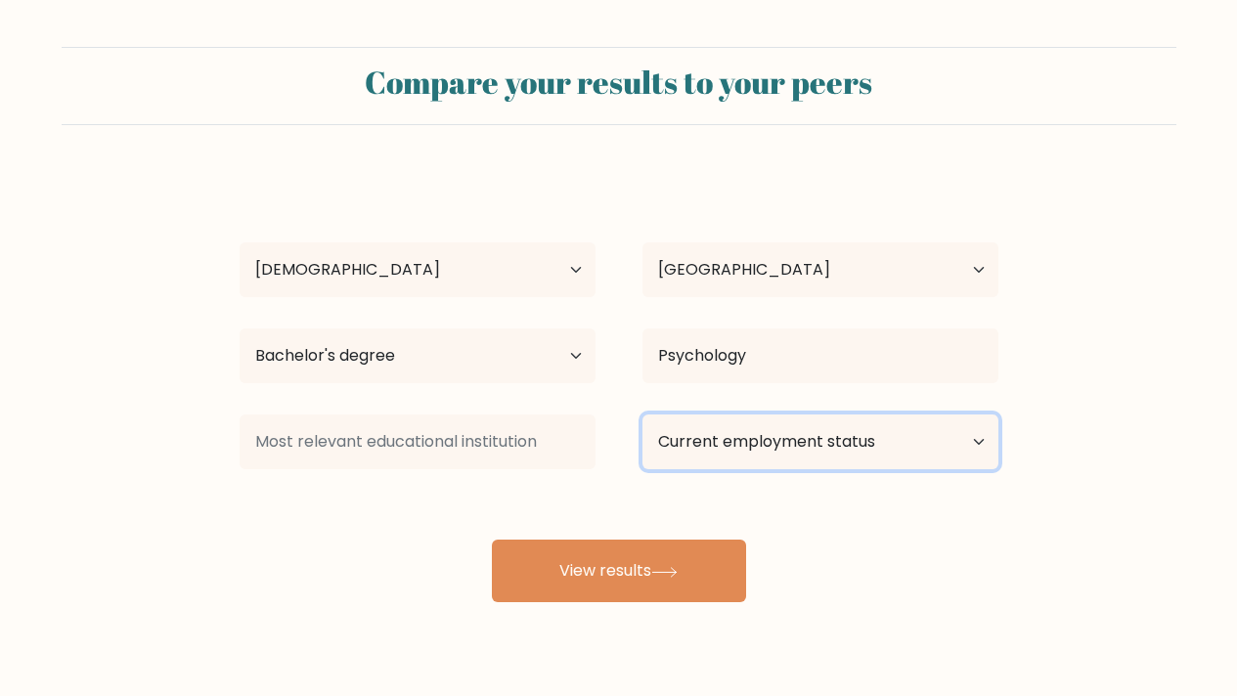
click at [688, 456] on select "Current employment status Employed Student Retired Other / prefer not to answer" at bounding box center [821, 442] width 356 height 55
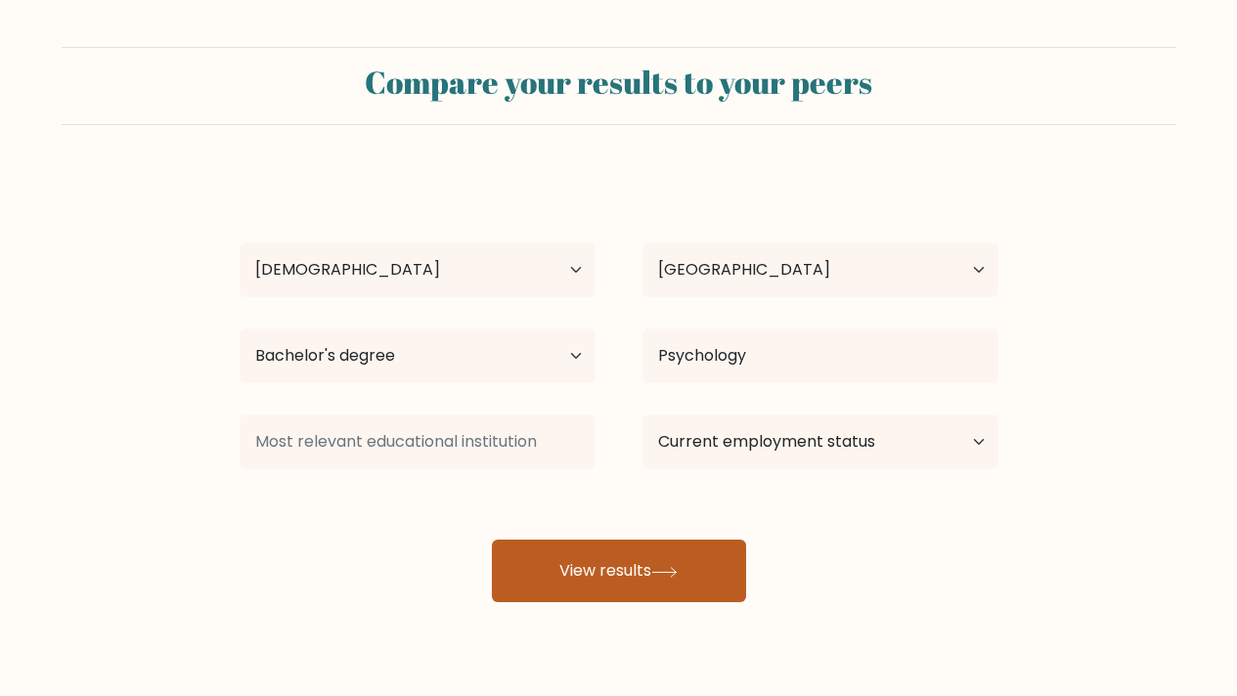
click at [717, 570] on button "View results" at bounding box center [619, 571] width 254 height 63
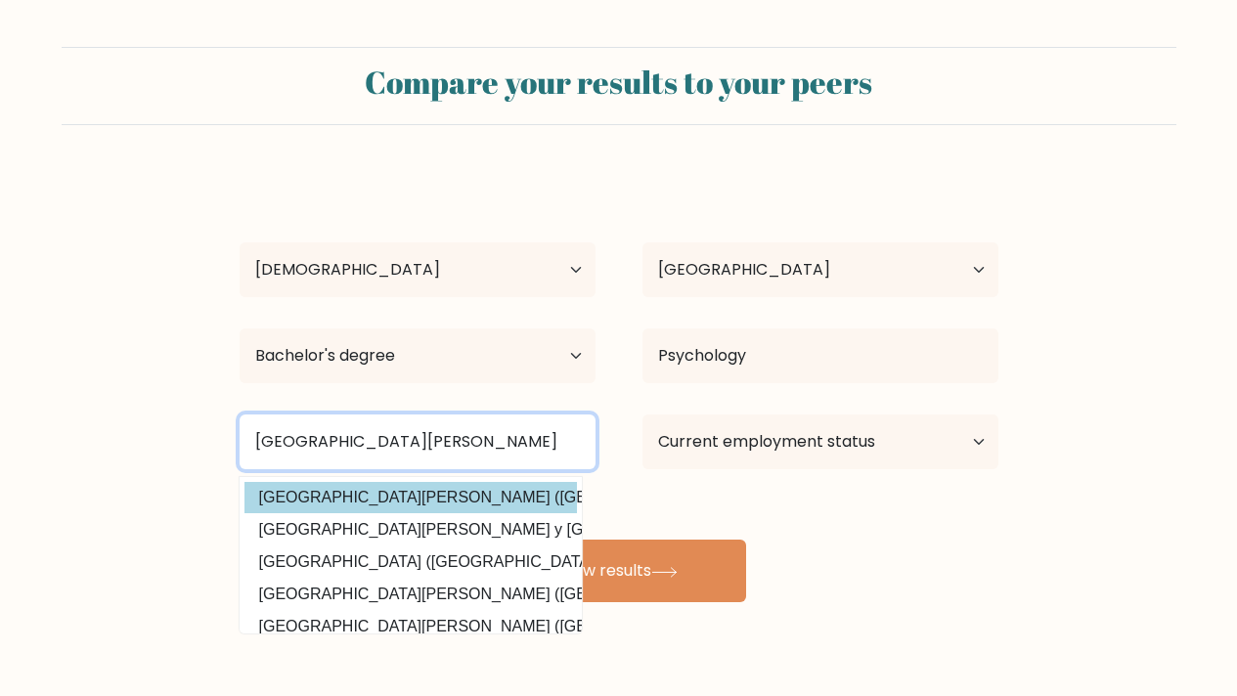
type input "University of Santo Tomas"
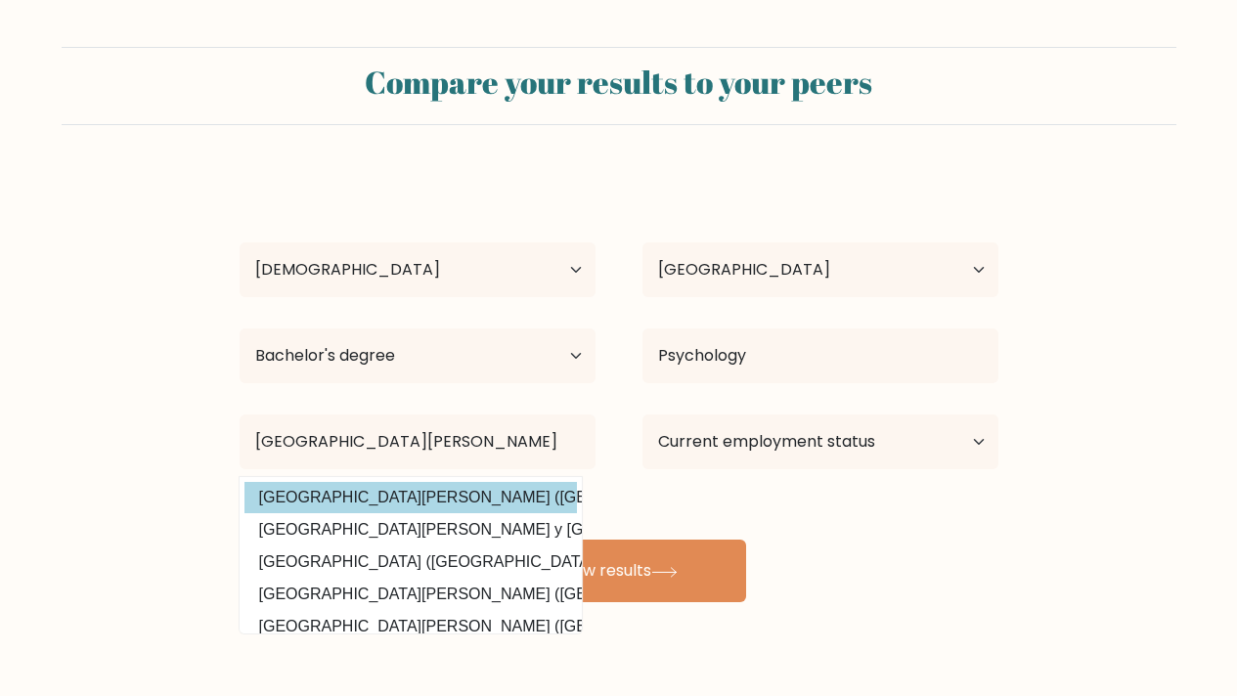
click at [507, 498] on div "Trisha Guevarra Age Under 18 years old 18-24 years old 25-34 years old 35-44 ye…" at bounding box center [619, 387] width 782 height 430
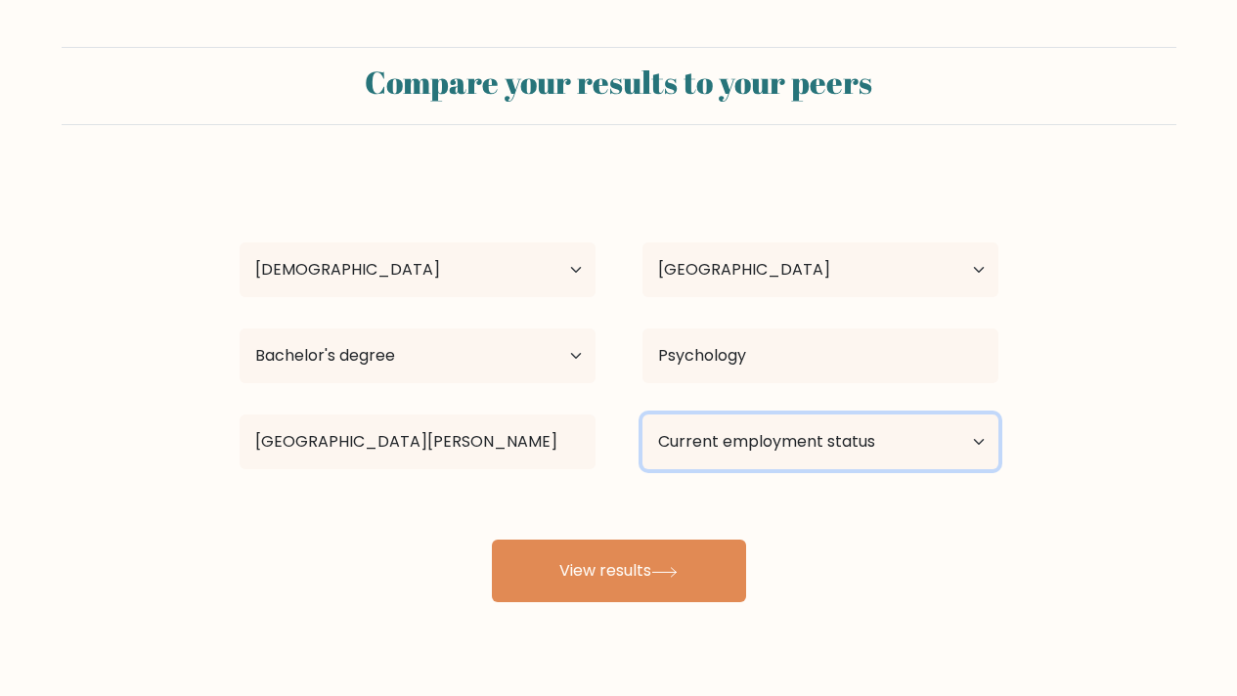
click at [757, 456] on select "Current employment status Employed Student Retired Other / prefer not to answer" at bounding box center [821, 442] width 356 height 55
select select "other"
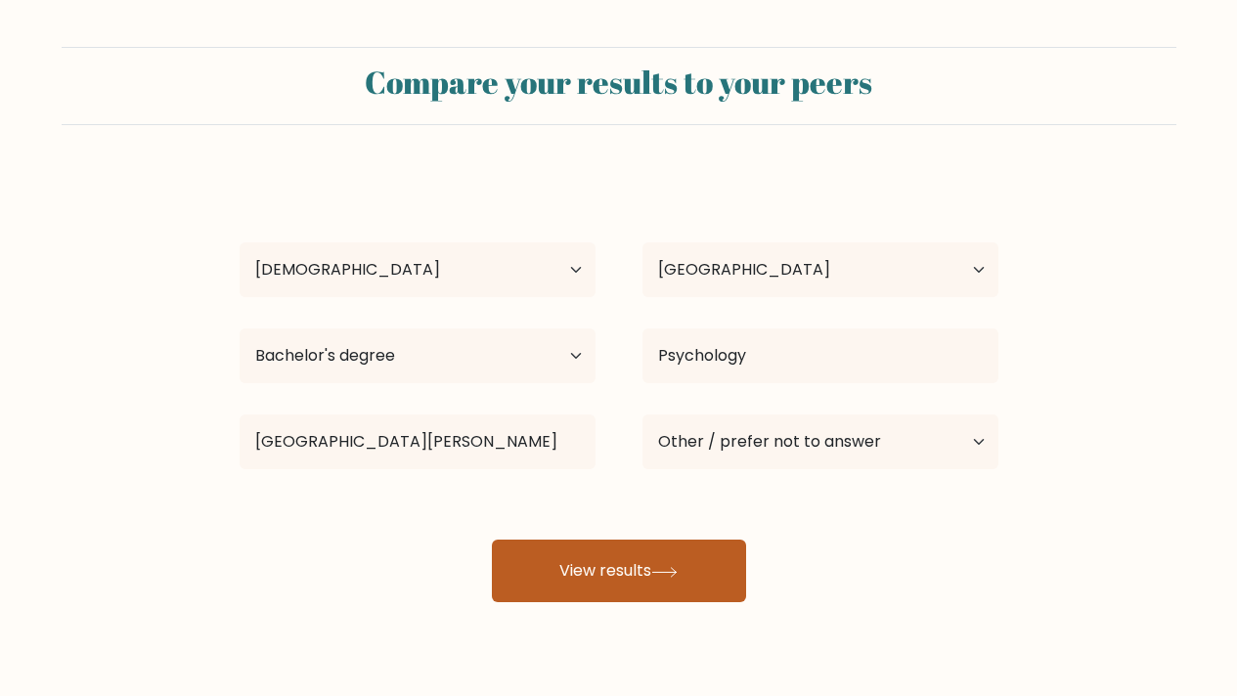
click at [714, 553] on button "View results" at bounding box center [619, 571] width 254 height 63
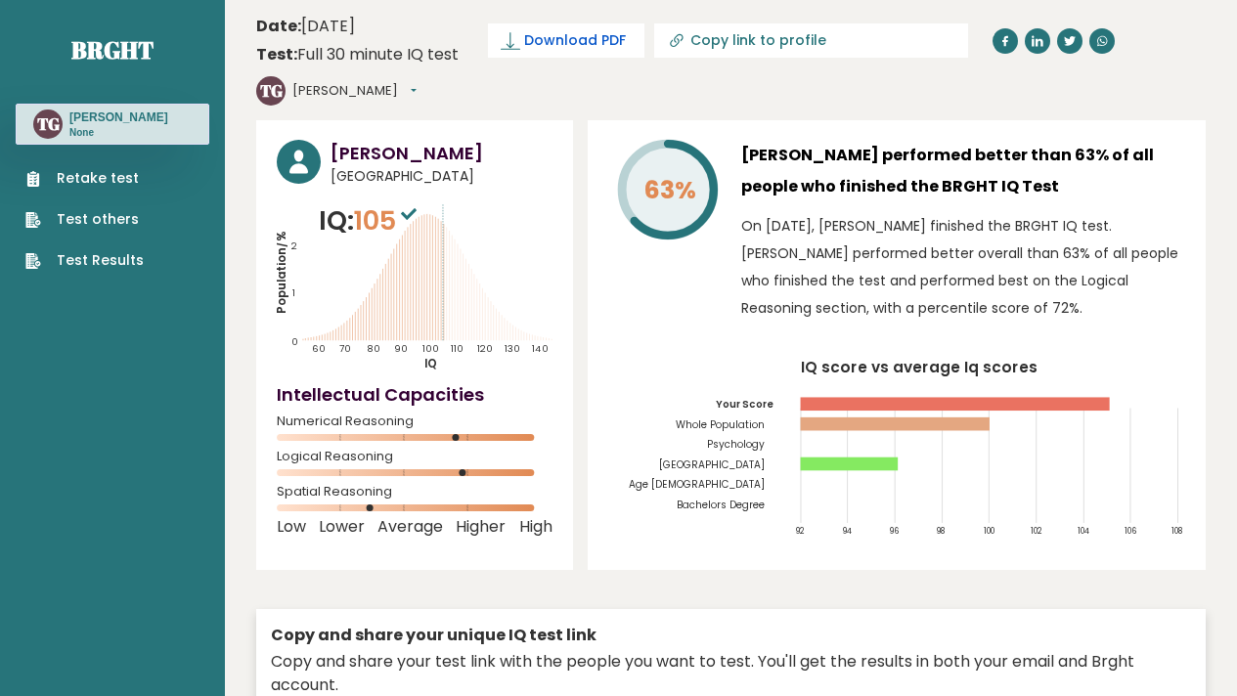
click at [599, 43] on span "Download PDF" at bounding box center [575, 40] width 102 height 21
